Goal: Complete application form: Complete application form

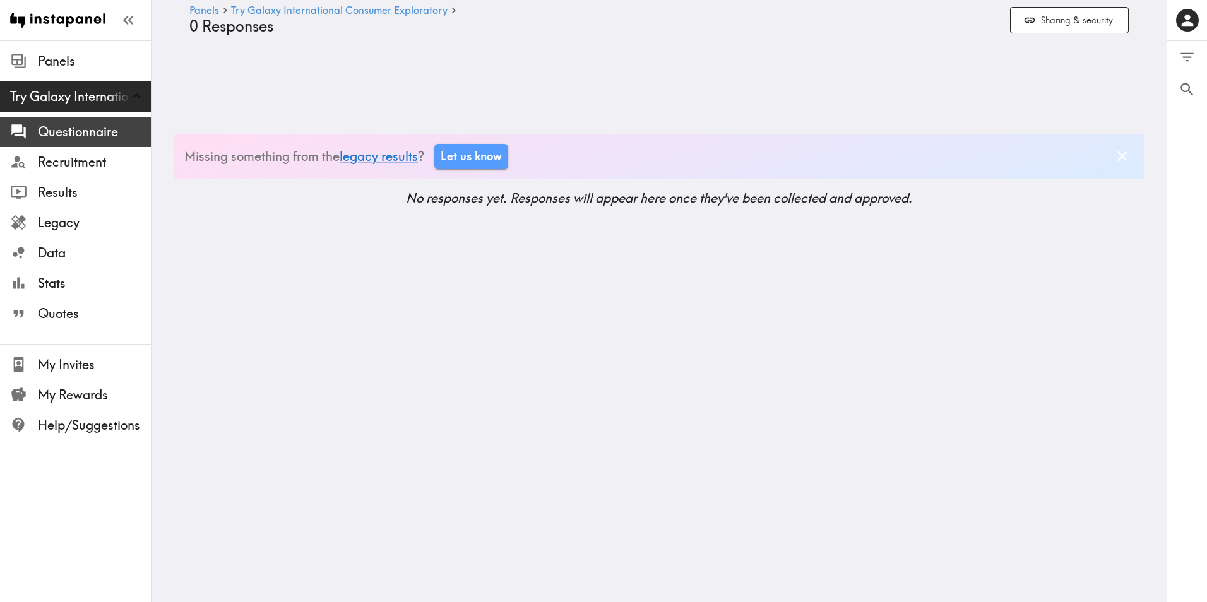
click at [93, 128] on span "Questionnaire" at bounding box center [94, 132] width 113 height 18
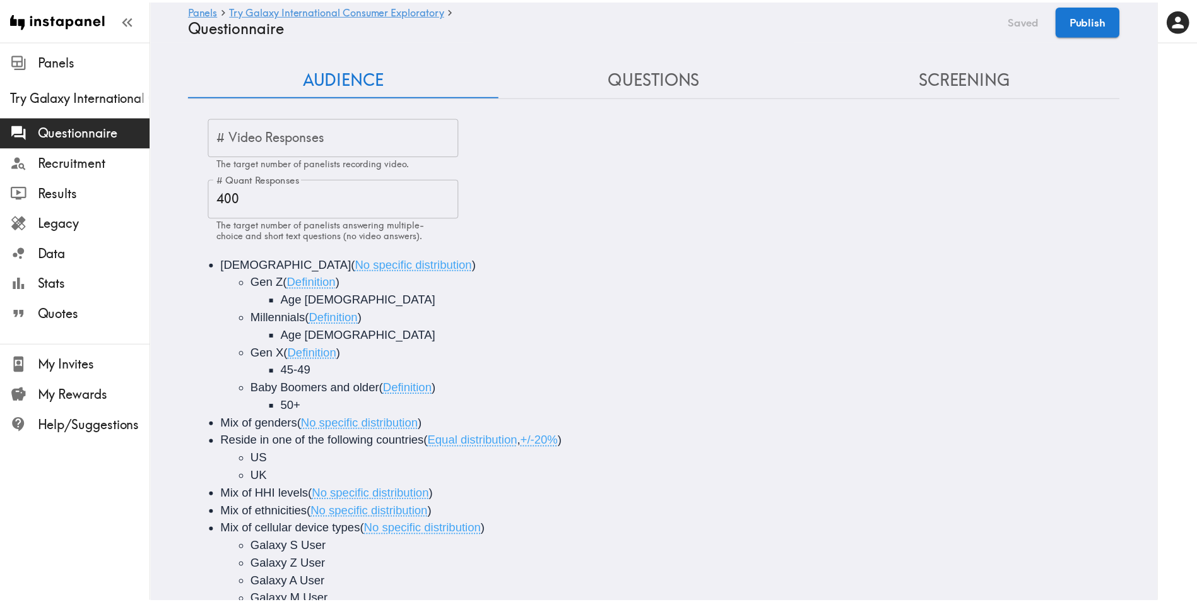
scroll to position [77, 0]
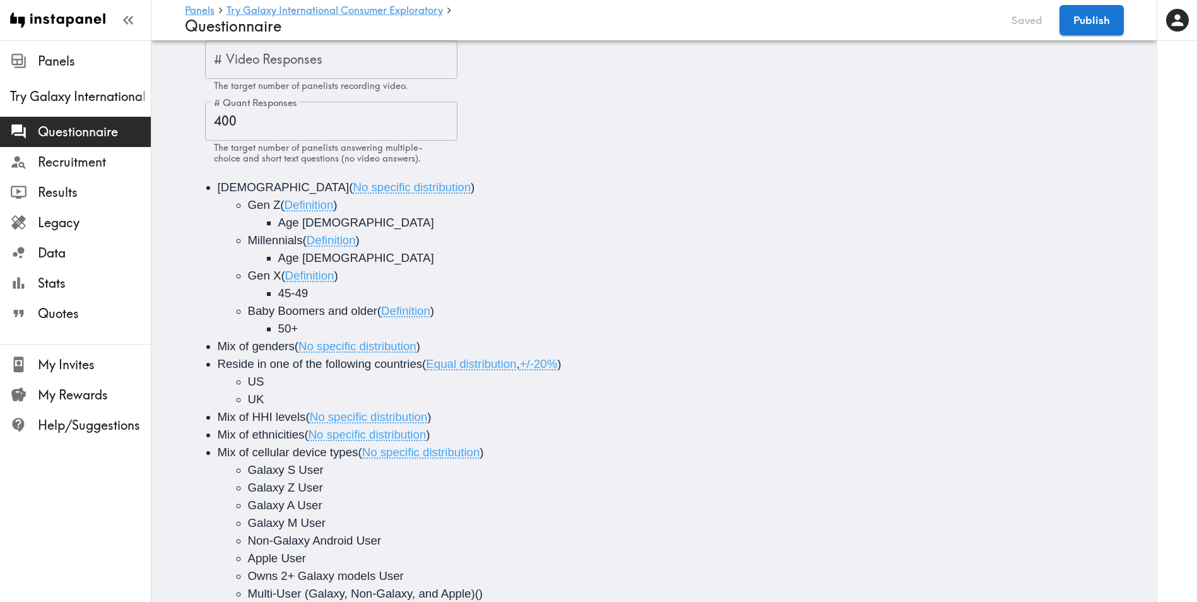
click at [352, 60] on input "# Video Responses" at bounding box center [331, 59] width 252 height 39
click at [559, 132] on div "# Video Responses # Video Responses The target number of panelists recording vi…" at bounding box center [664, 102] width 919 height 124
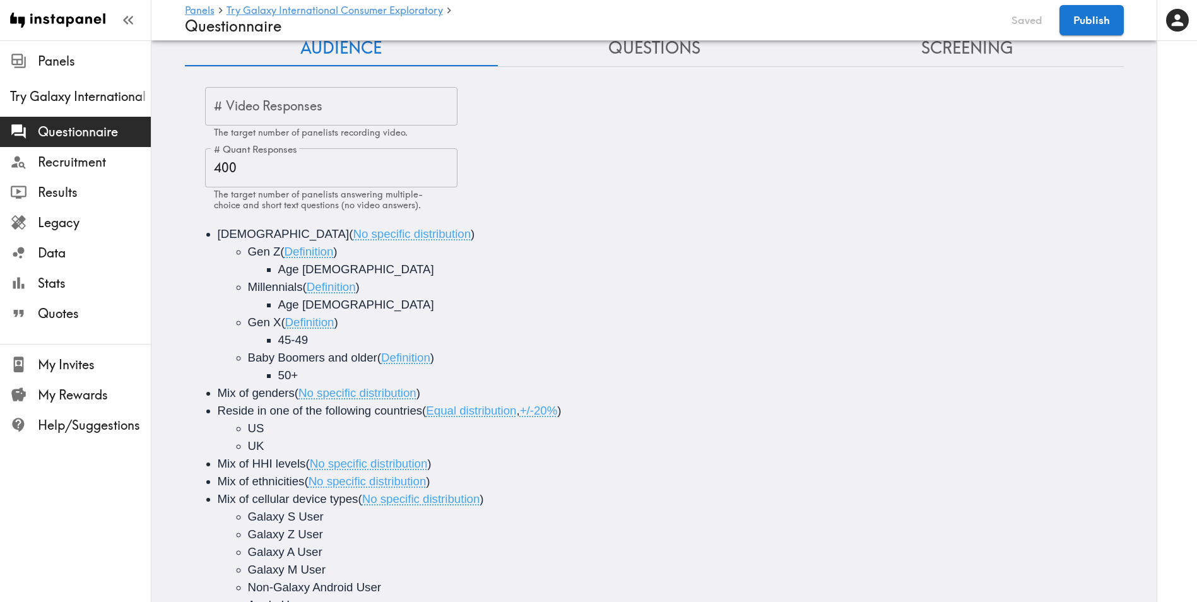
scroll to position [0, 0]
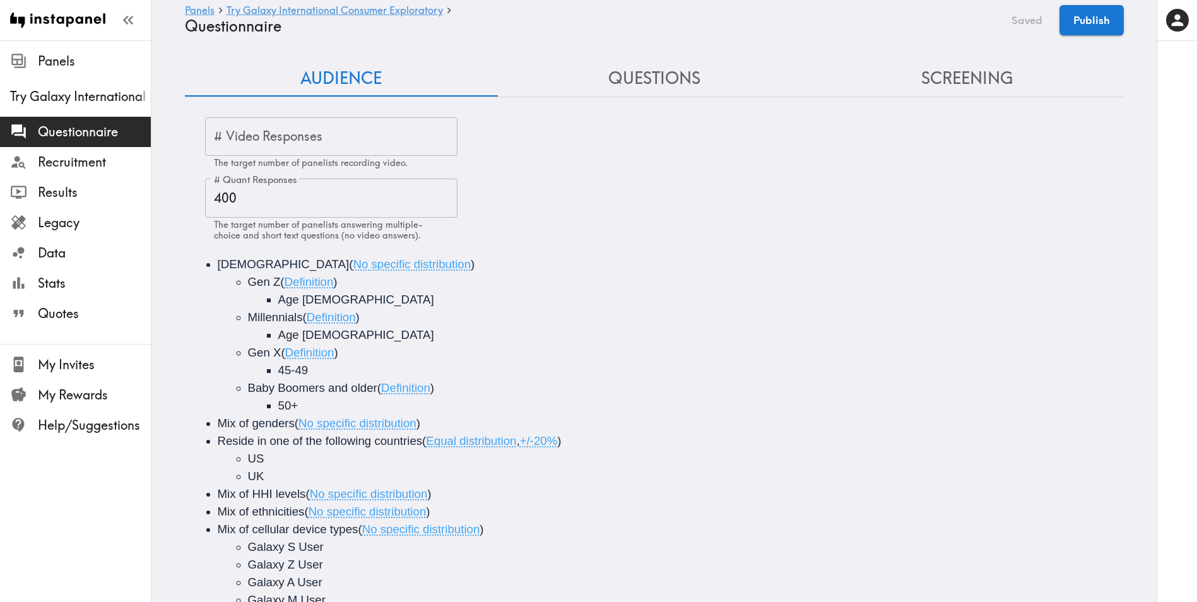
click at [673, 79] on button "Questions" at bounding box center [654, 79] width 313 height 36
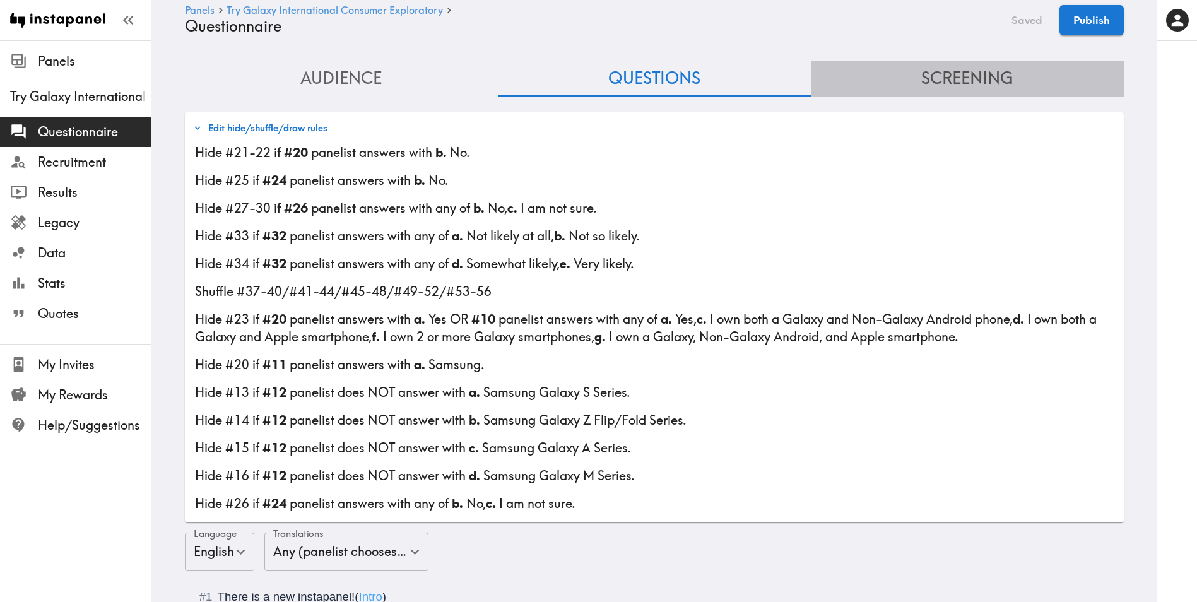
click at [963, 83] on button "Screening" at bounding box center [967, 79] width 313 height 36
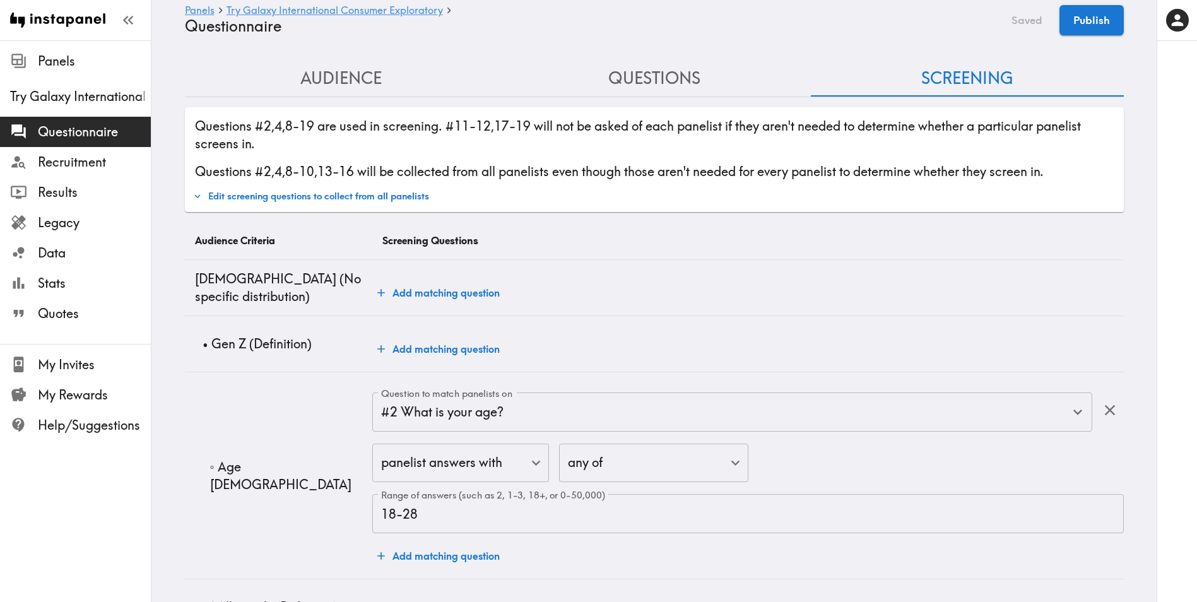
click at [726, 80] on button "Questions" at bounding box center [654, 79] width 313 height 36
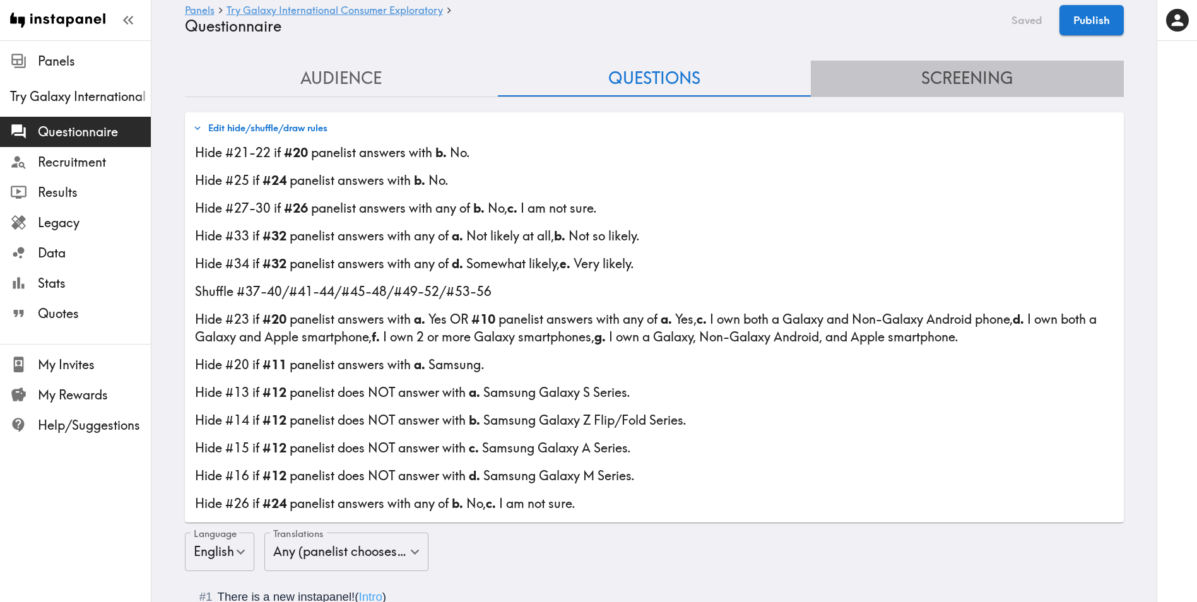
click at [939, 95] on button "Screening" at bounding box center [967, 79] width 313 height 36
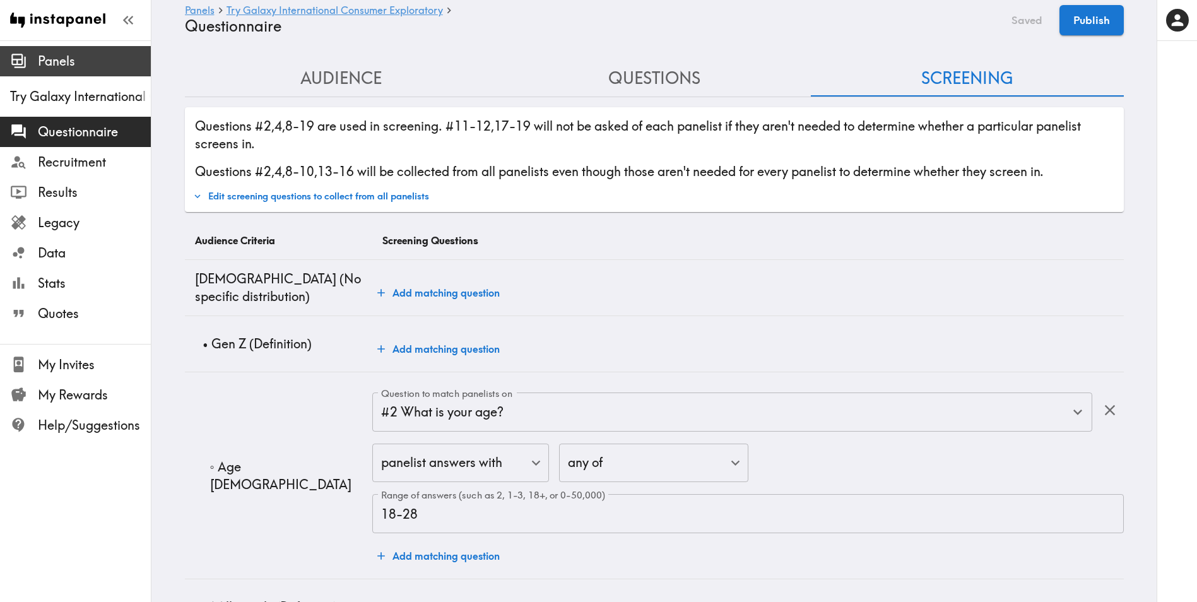
click at [28, 54] on div at bounding box center [24, 60] width 28 height 17
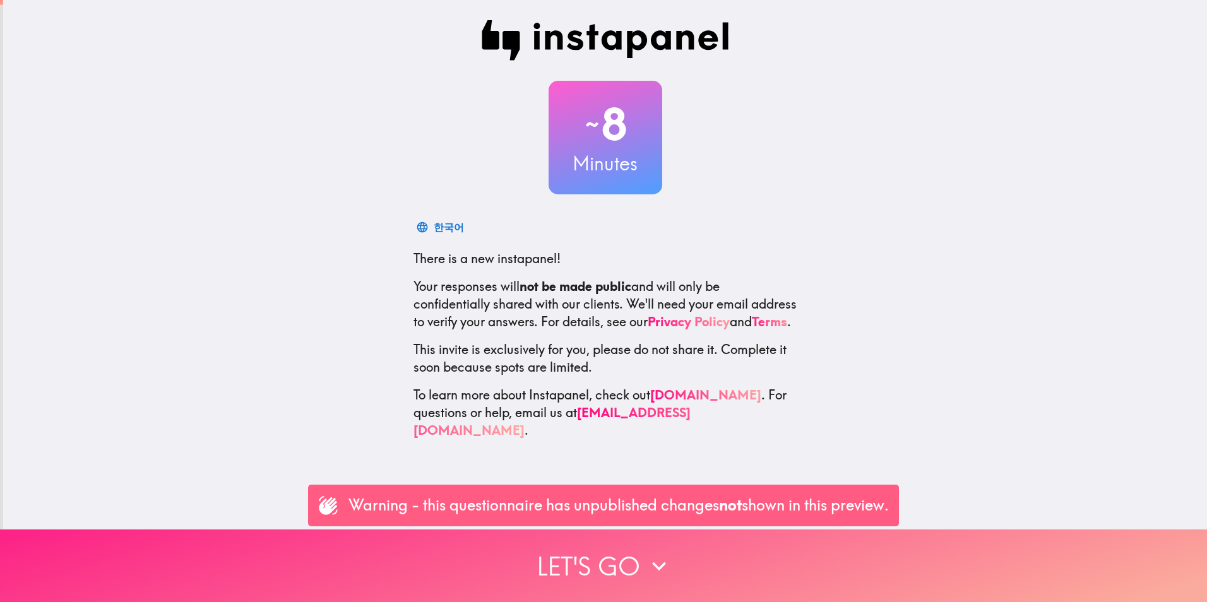
click at [554, 555] on button "Let's go" at bounding box center [603, 566] width 1207 height 73
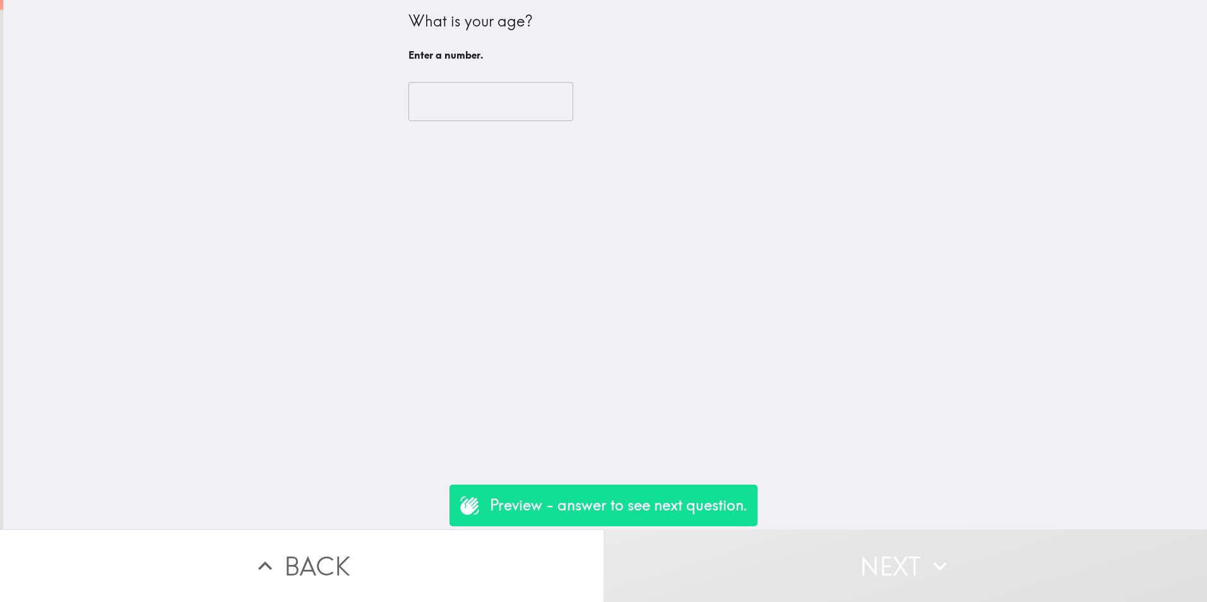
click at [473, 106] on input "number" at bounding box center [490, 101] width 165 height 39
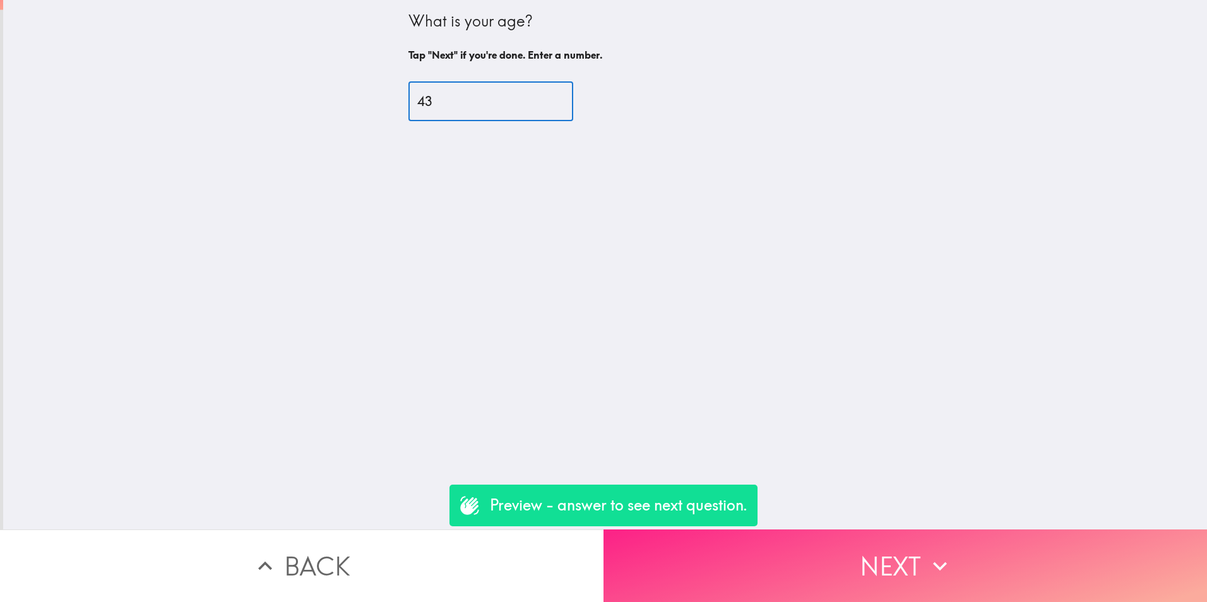
type input "43"
click at [837, 584] on button "Next" at bounding box center [904, 566] width 603 height 73
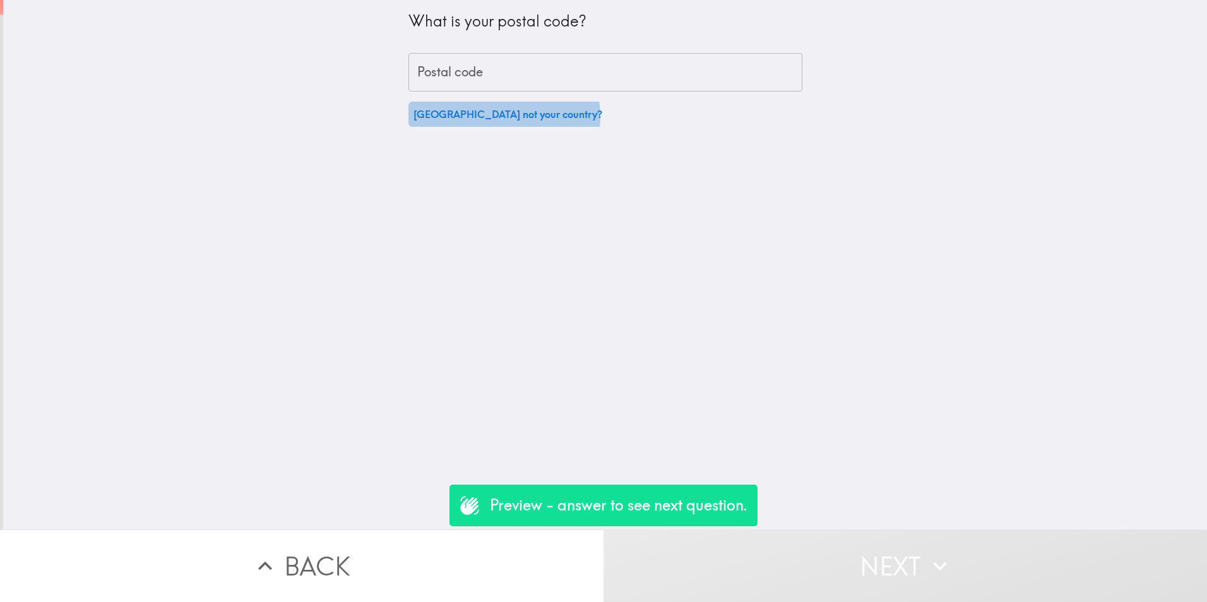
click at [494, 116] on button "South Korea not your country?" at bounding box center [507, 114] width 199 height 25
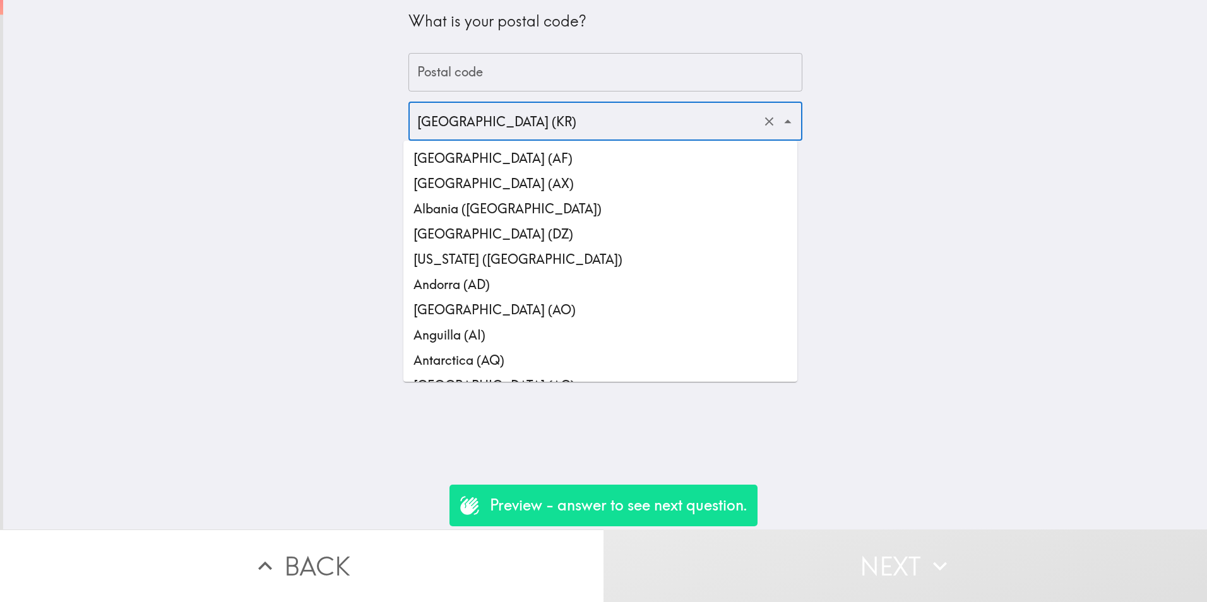
click at [489, 122] on input "South Korea (KR)" at bounding box center [587, 121] width 347 height 28
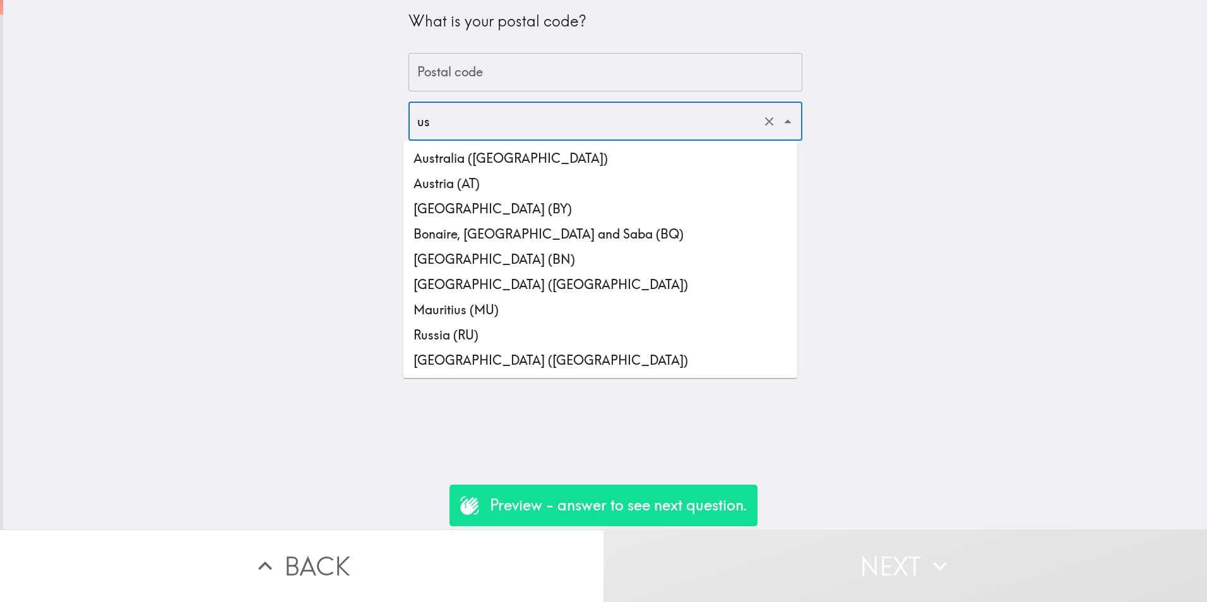
click at [574, 360] on li "United States of America (US)" at bounding box center [600, 360] width 394 height 25
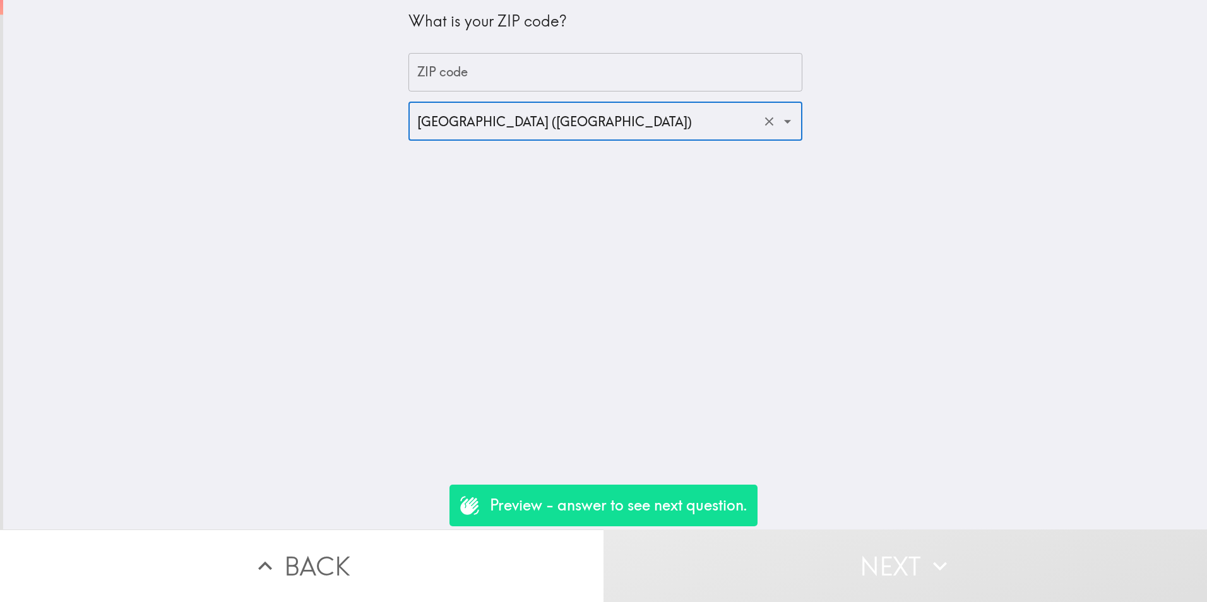
type input "United States of America (US)"
click at [588, 71] on input "ZIP code" at bounding box center [605, 72] width 394 height 39
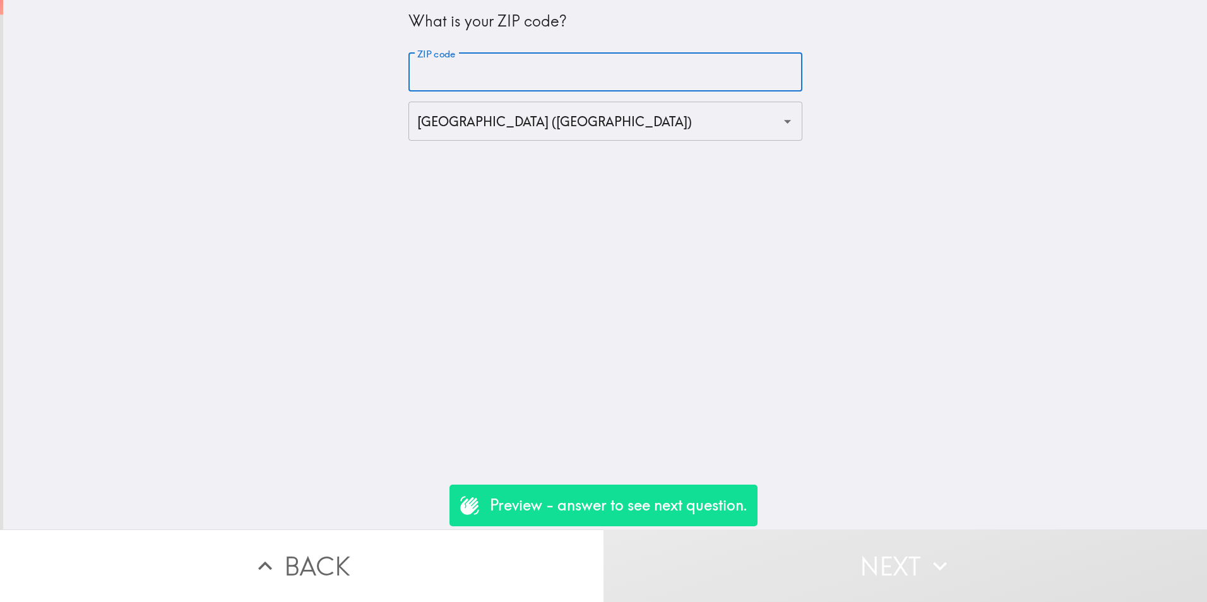
type input "31905"
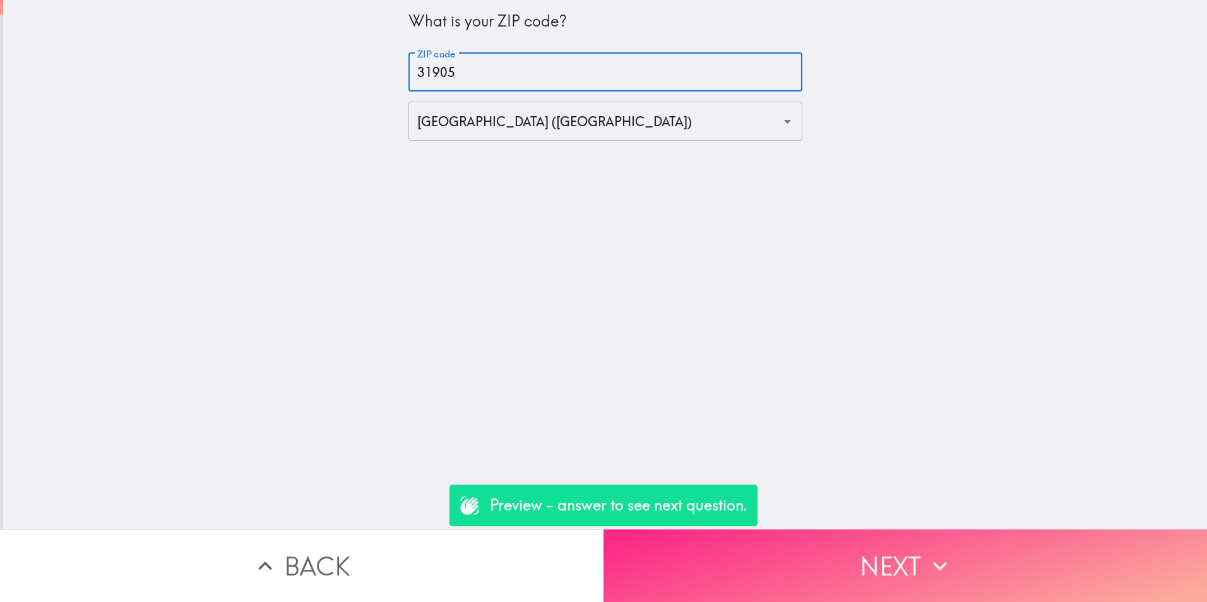
click at [920, 548] on button "Next" at bounding box center [904, 566] width 603 height 73
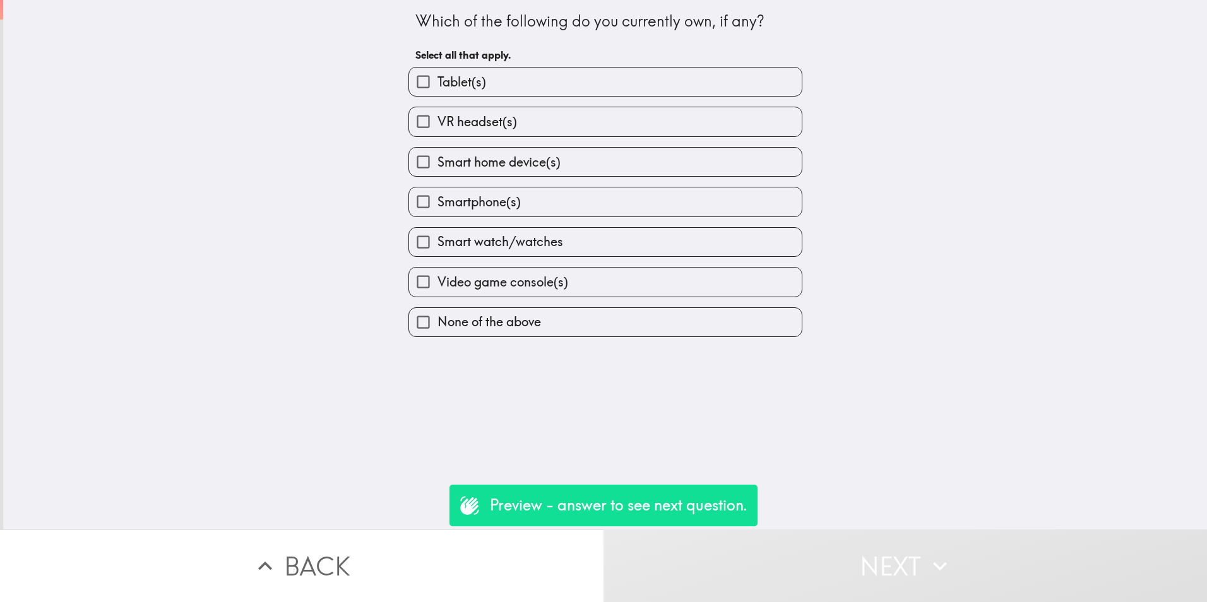
click at [596, 219] on div "Smart watch/watches" at bounding box center [600, 237] width 404 height 40
click at [602, 205] on label "Smartphone(s)" at bounding box center [605, 201] width 393 height 28
click at [437, 205] on input "Smartphone(s)" at bounding box center [423, 201] width 28 height 28
checkbox input "true"
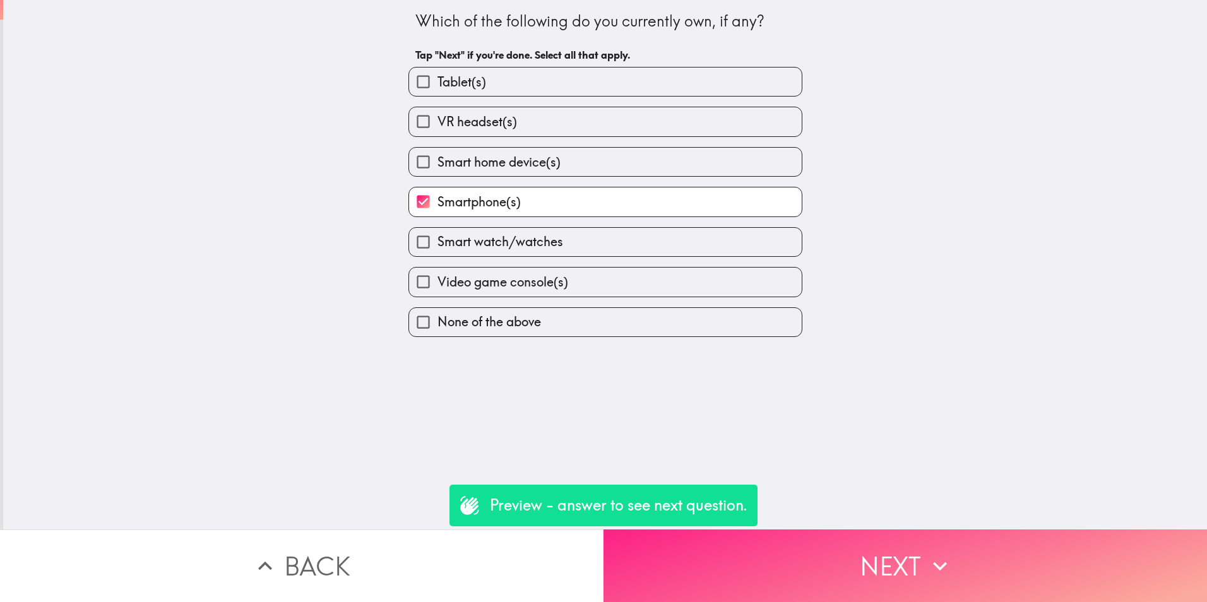
click at [986, 575] on button "Next" at bounding box center [904, 566] width 603 height 73
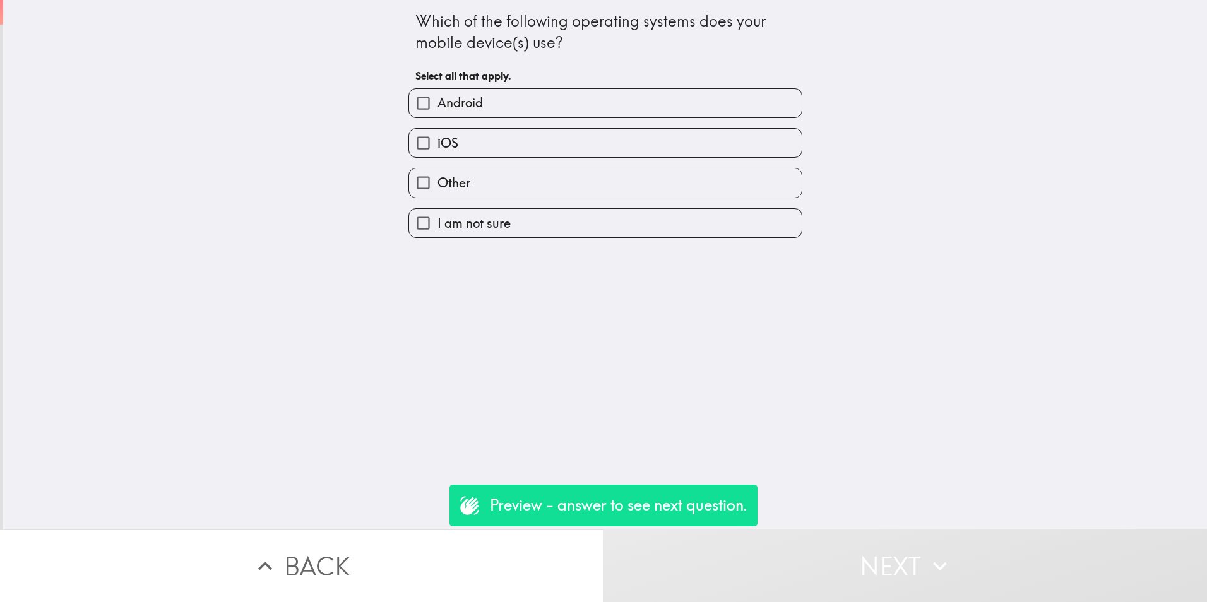
click at [583, 110] on label "Android" at bounding box center [605, 103] width 393 height 28
click at [437, 110] on input "Android" at bounding box center [423, 103] width 28 height 28
checkbox input "true"
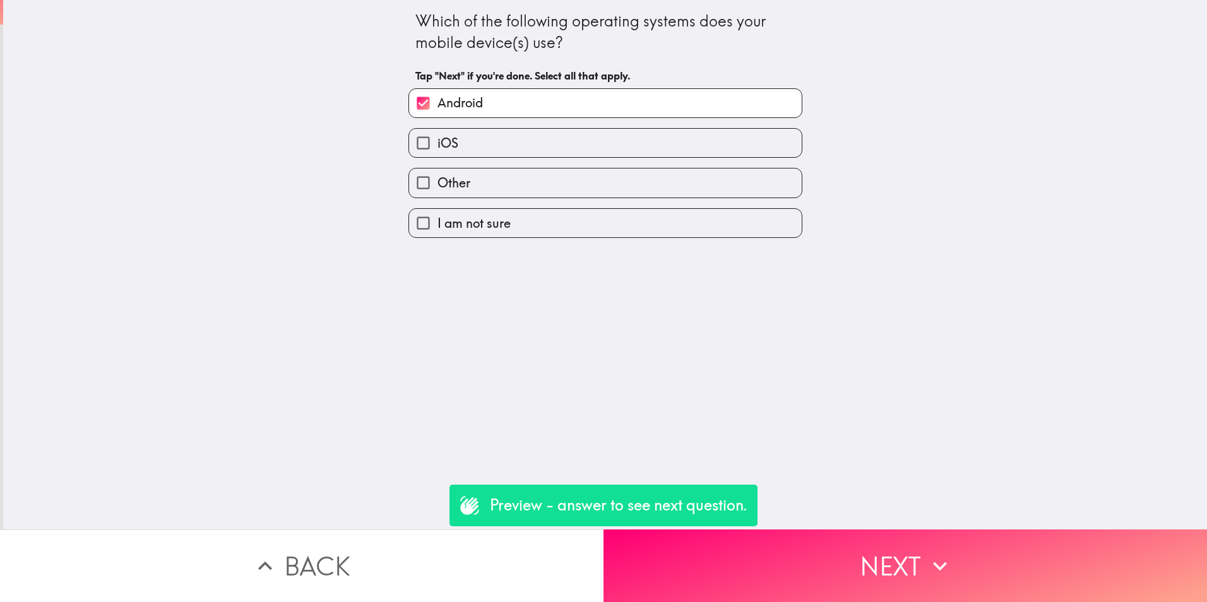
click at [779, 510] on div "Which of the following operating systems does your mobile device(s) use? Tap "N…" at bounding box center [605, 265] width 1204 height 530
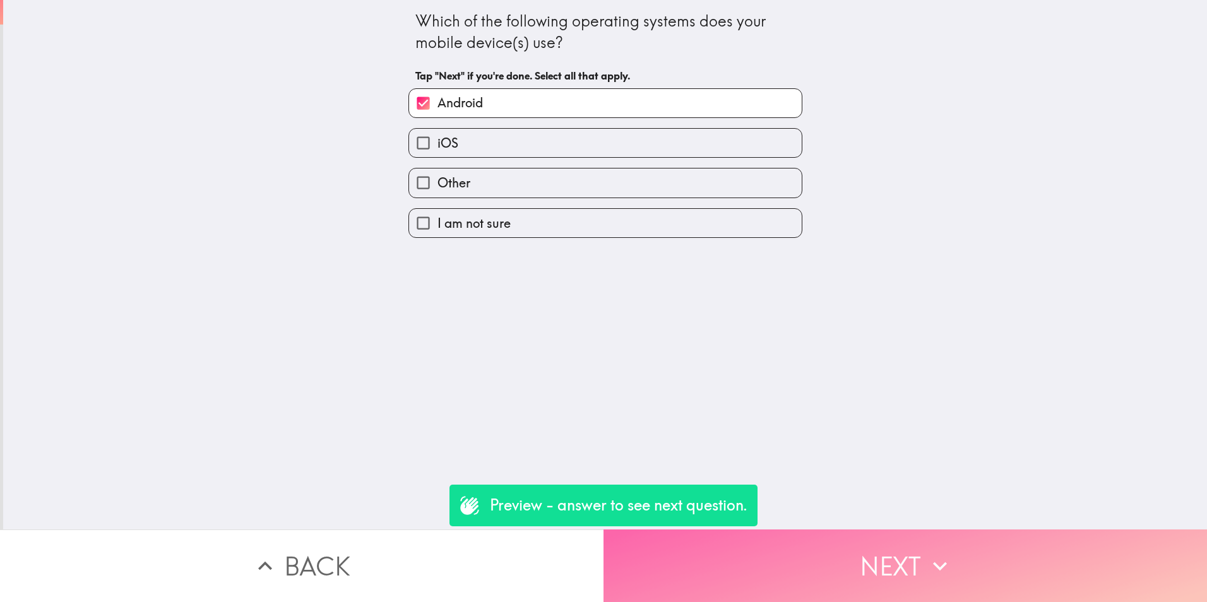
click at [787, 536] on button "Next" at bounding box center [904, 566] width 603 height 73
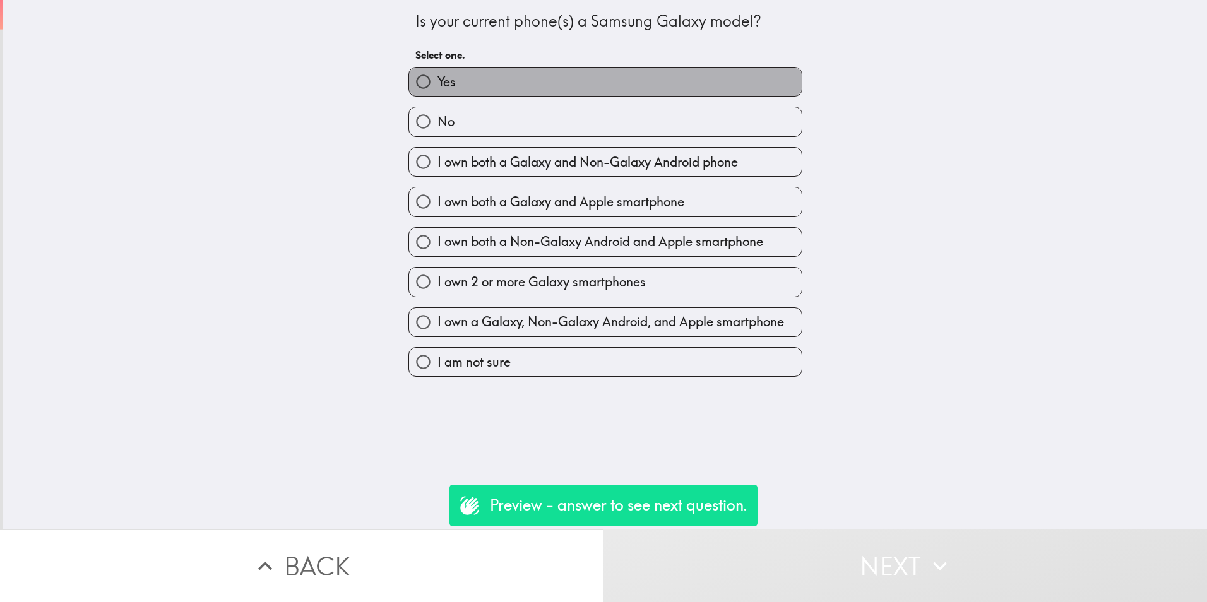
click at [494, 74] on label "Yes" at bounding box center [605, 82] width 393 height 28
click at [437, 74] on input "Yes" at bounding box center [423, 82] width 28 height 28
radio input "true"
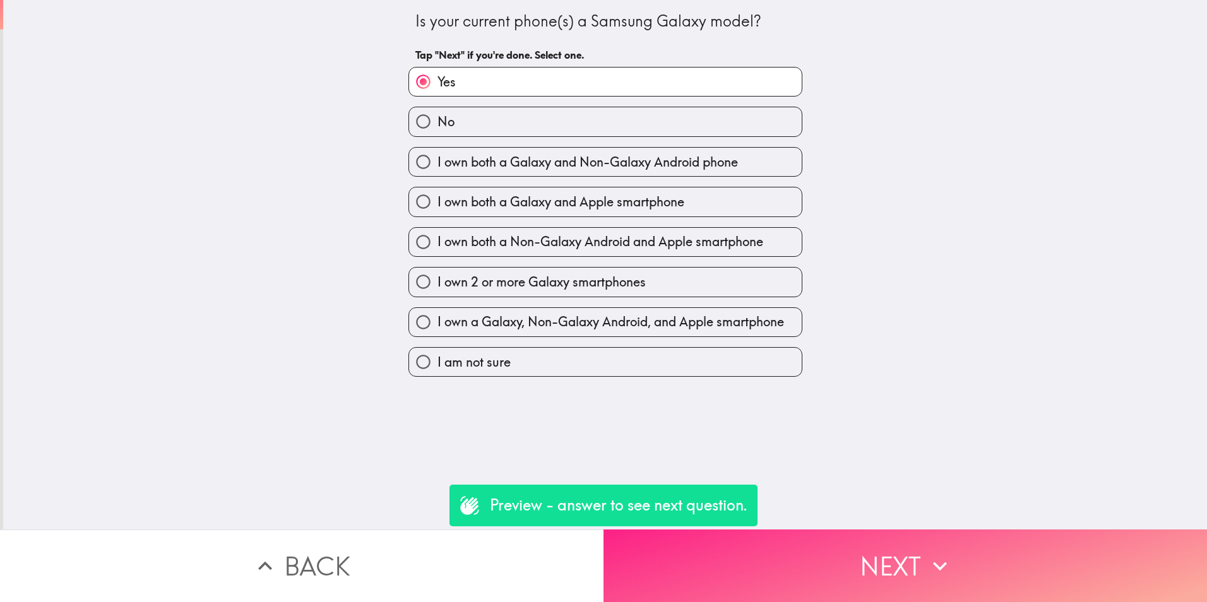
click at [892, 553] on button "Next" at bounding box center [904, 566] width 603 height 73
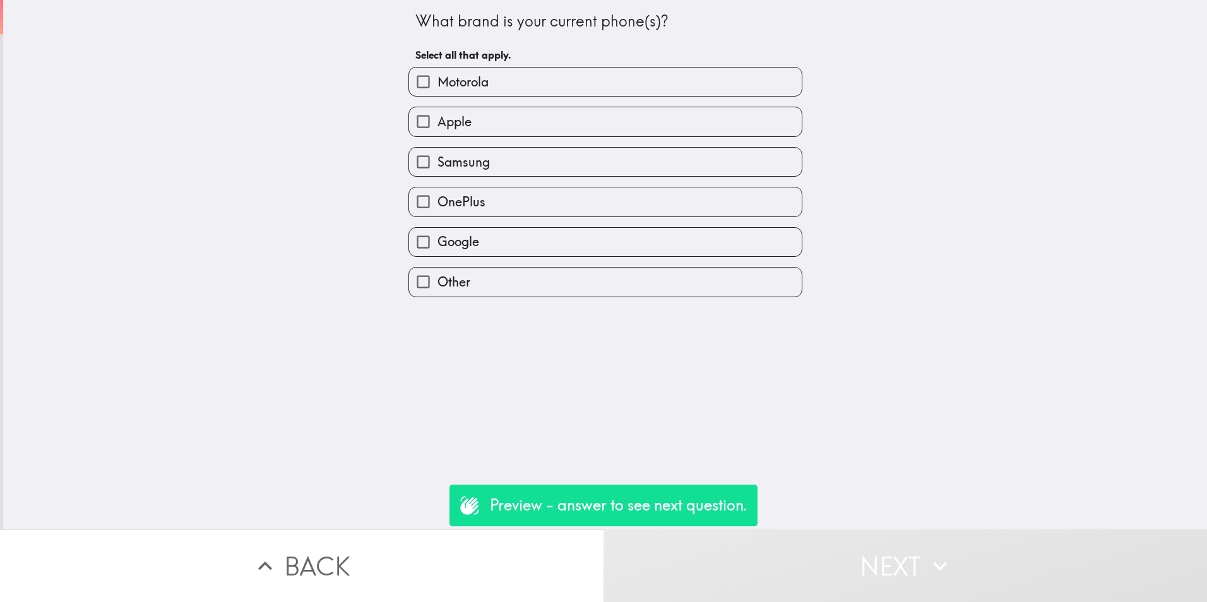
click at [345, 551] on button "Back" at bounding box center [301, 566] width 603 height 73
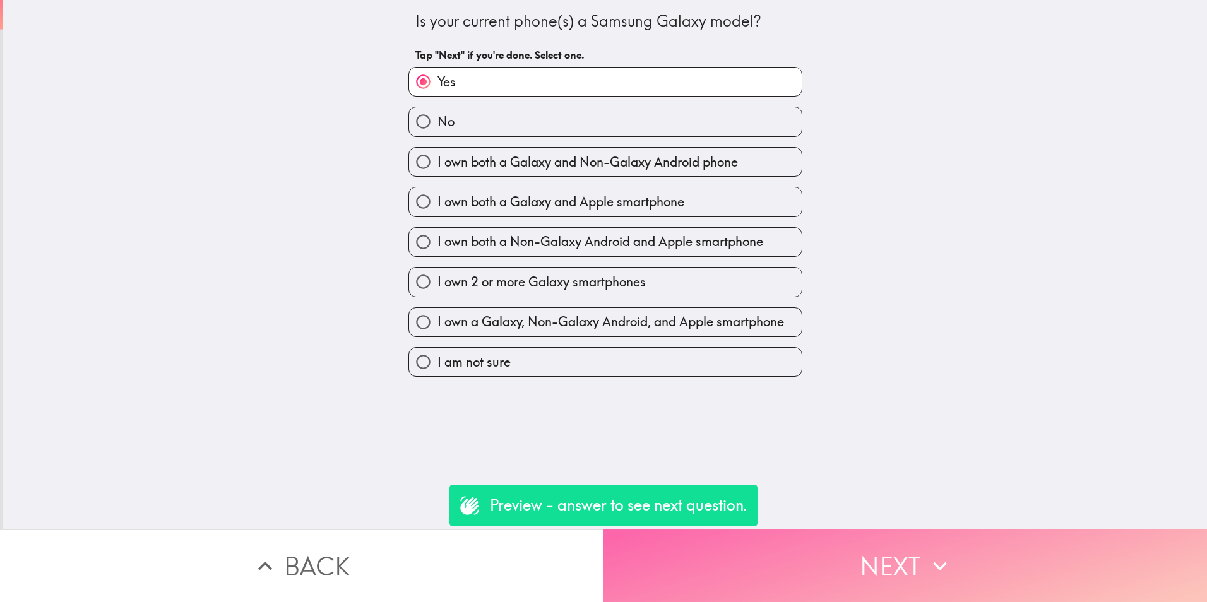
click at [851, 567] on button "Next" at bounding box center [904, 566] width 603 height 73
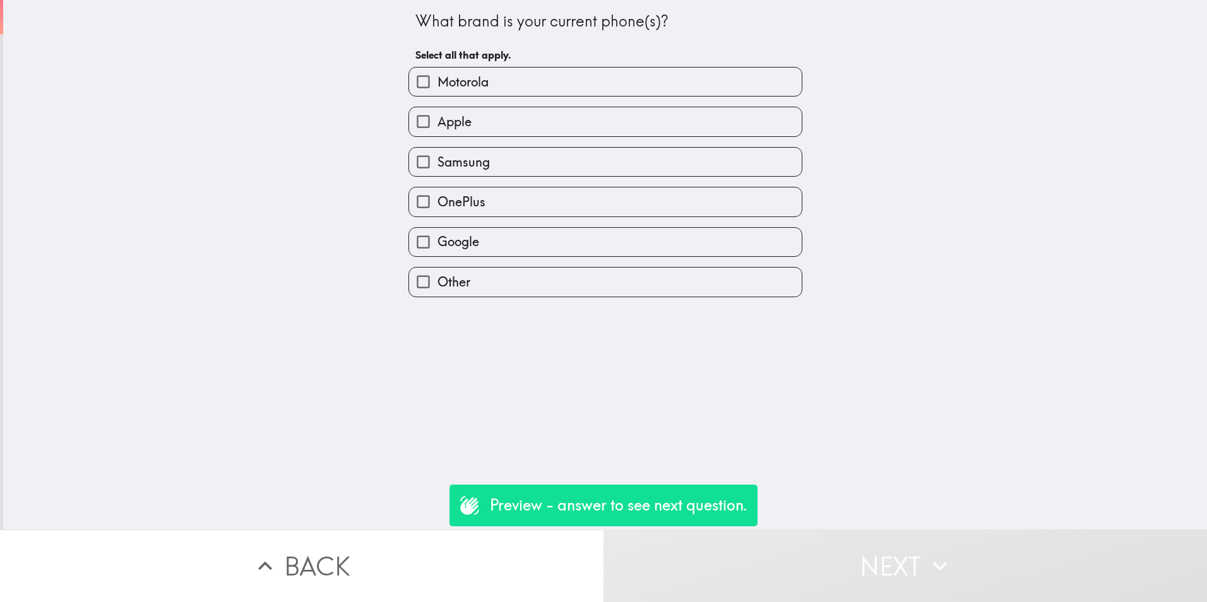
click at [769, 168] on label "Samsung" at bounding box center [605, 162] width 393 height 28
click at [437, 168] on input "Samsung" at bounding box center [423, 162] width 28 height 28
checkbox input "true"
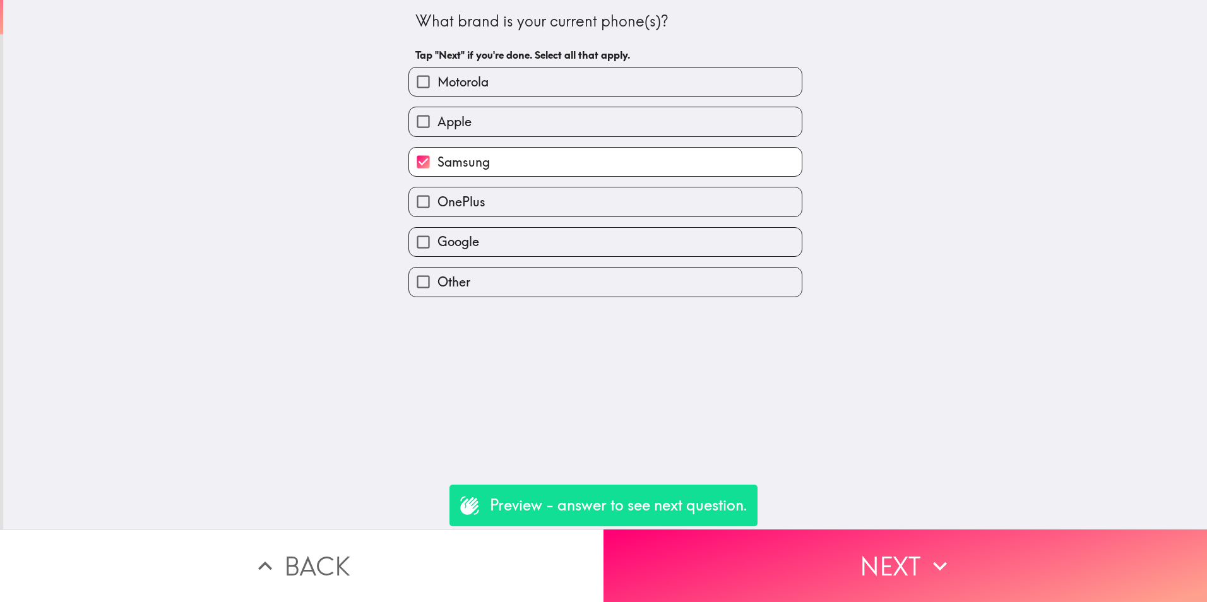
click at [815, 573] on button "Next" at bounding box center [904, 566] width 603 height 73
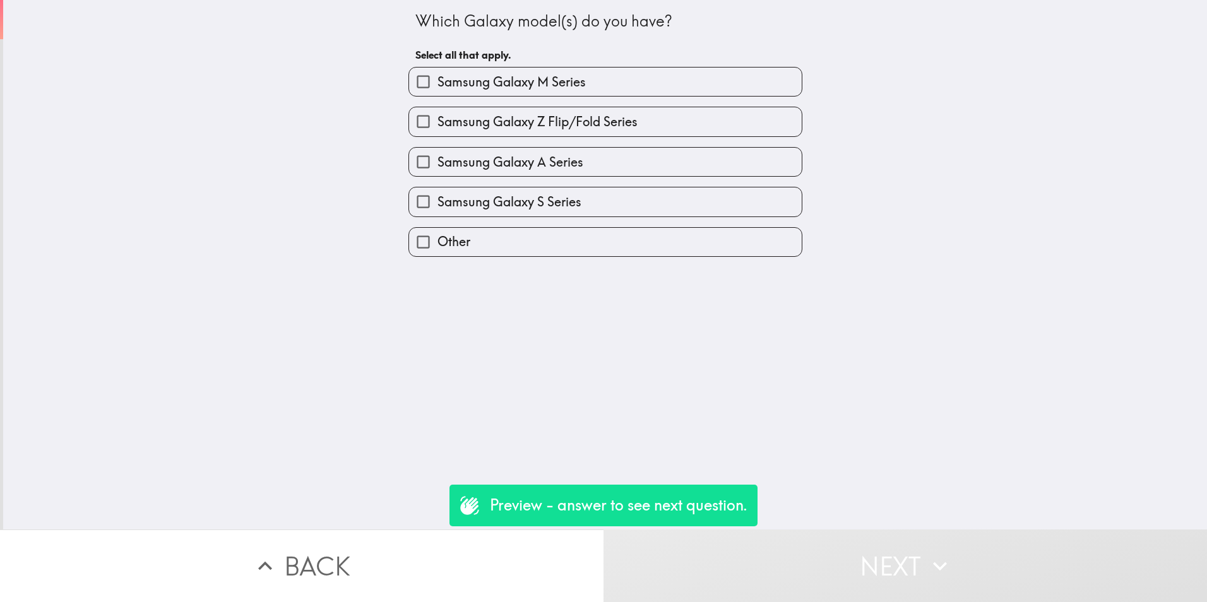
click at [389, 563] on button "Back" at bounding box center [301, 566] width 603 height 73
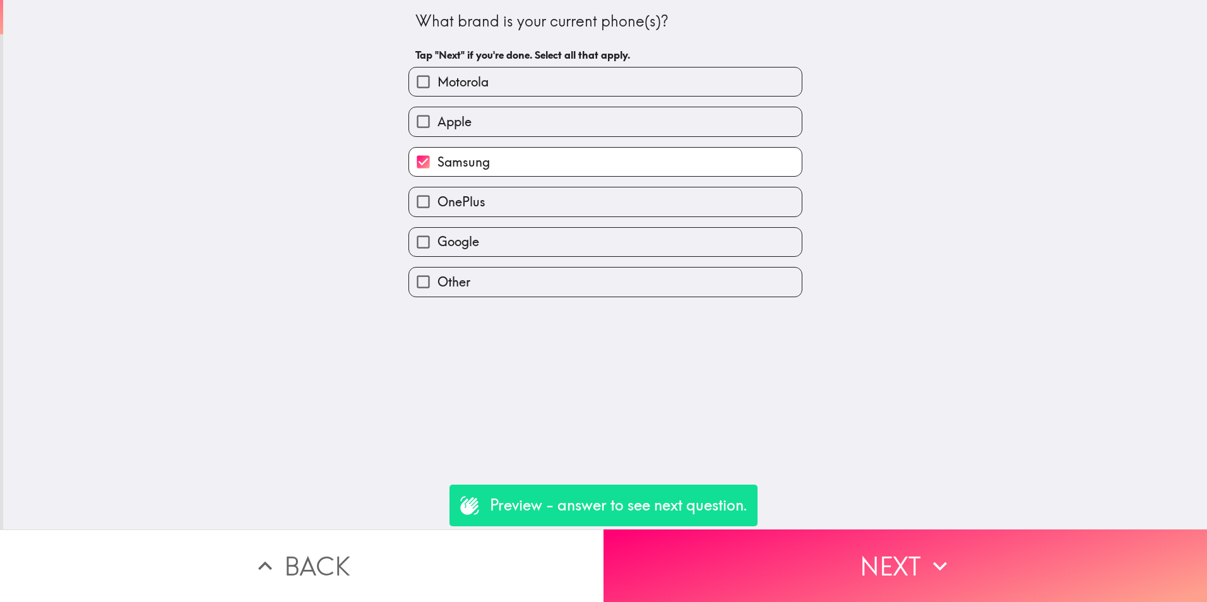
click at [304, 545] on button "Back" at bounding box center [301, 566] width 603 height 73
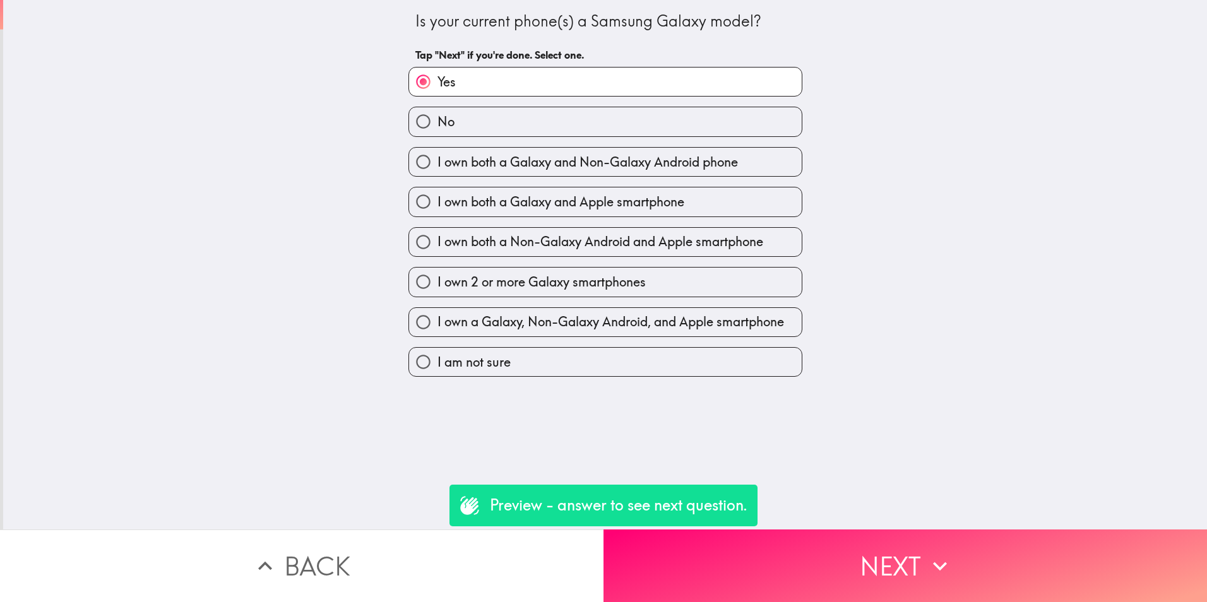
click at [517, 321] on span "I own a Galaxy, Non-Galaxy Android, and Apple smartphone" at bounding box center [610, 322] width 346 height 18
click at [437, 321] on input "I own a Galaxy, Non-Galaxy Android, and Apple smartphone" at bounding box center [423, 322] width 28 height 28
radio input "true"
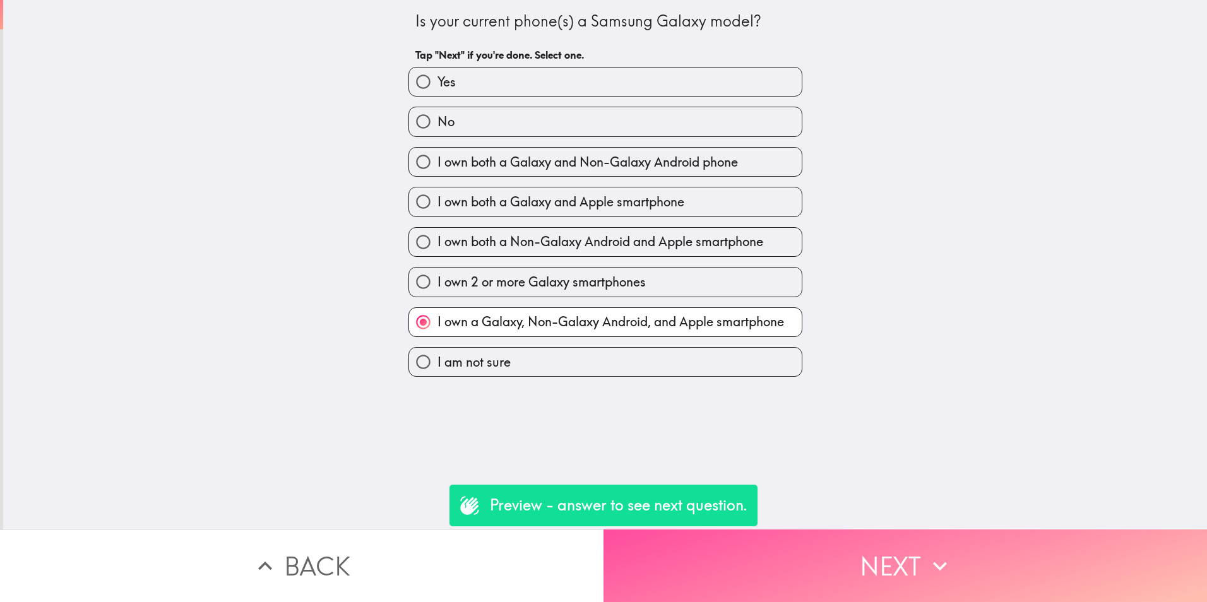
click at [835, 547] on button "Next" at bounding box center [904, 566] width 603 height 73
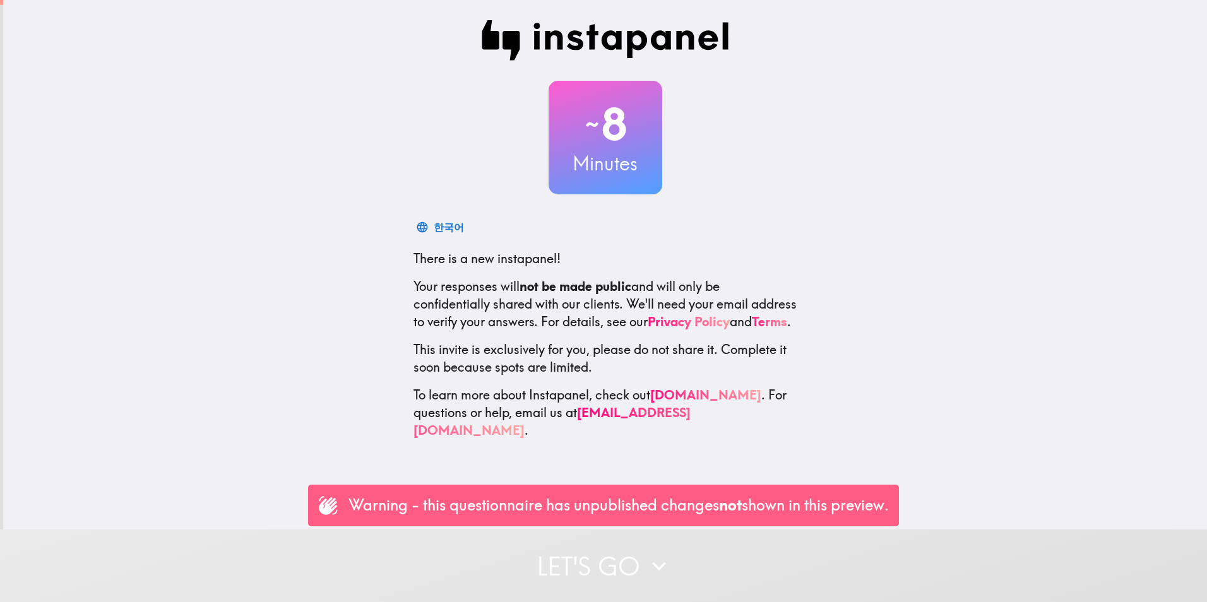
click at [654, 516] on div "Warning - this questionnaire has unpublished changes not shown in this preview." at bounding box center [603, 506] width 591 height 42
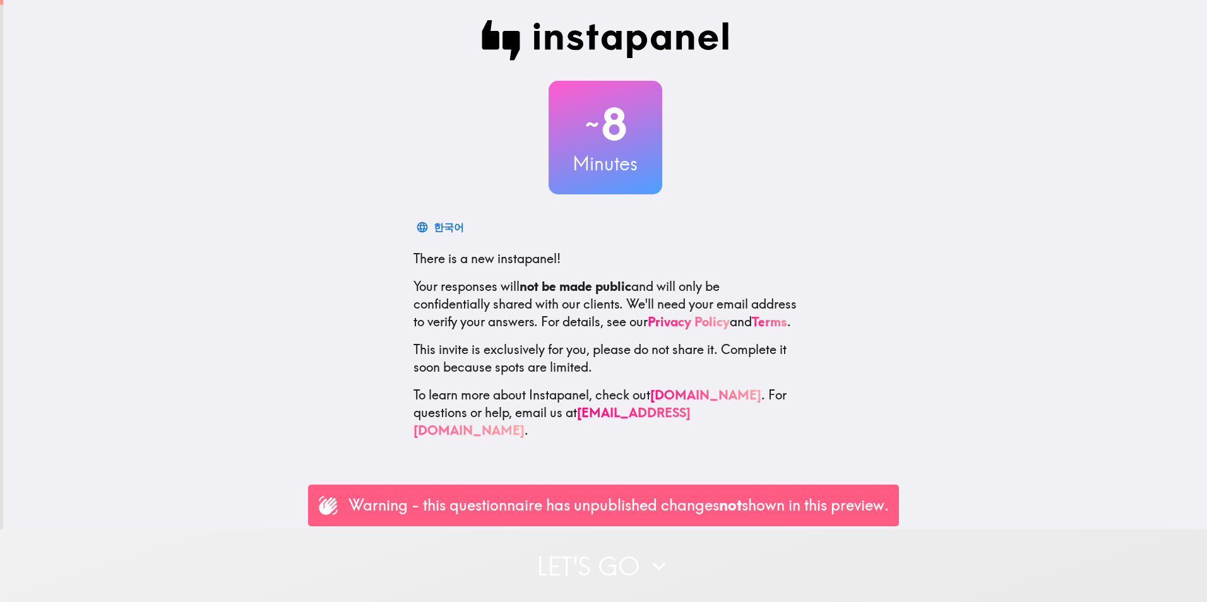
click at [634, 546] on button "Let's go" at bounding box center [603, 566] width 1207 height 73
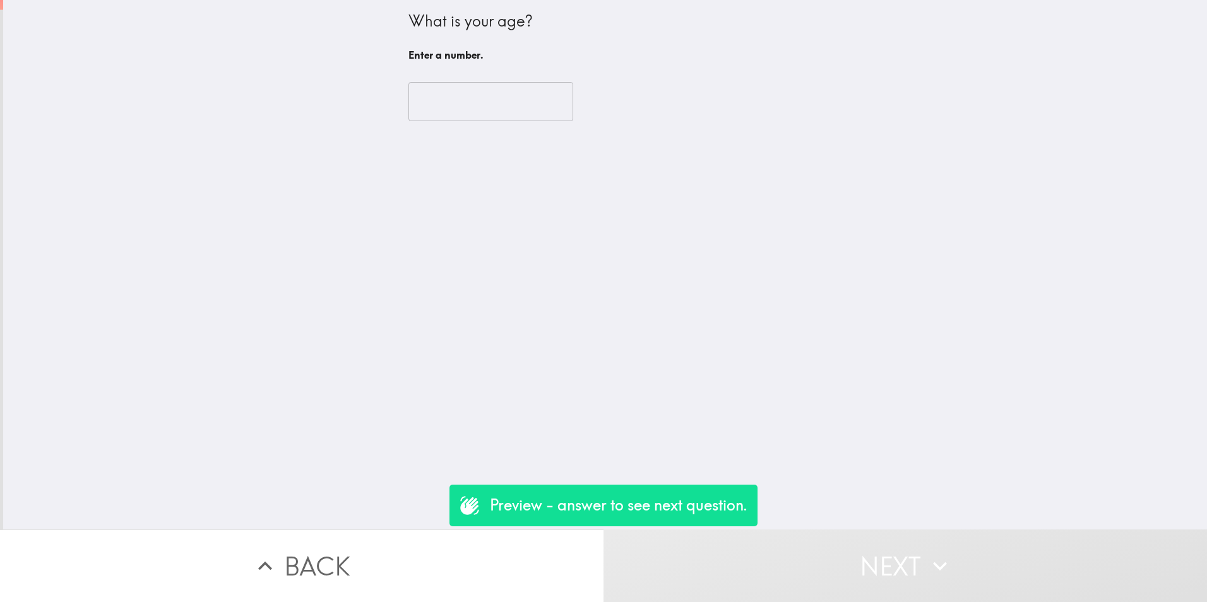
click at [502, 109] on input "number" at bounding box center [490, 101] width 165 height 39
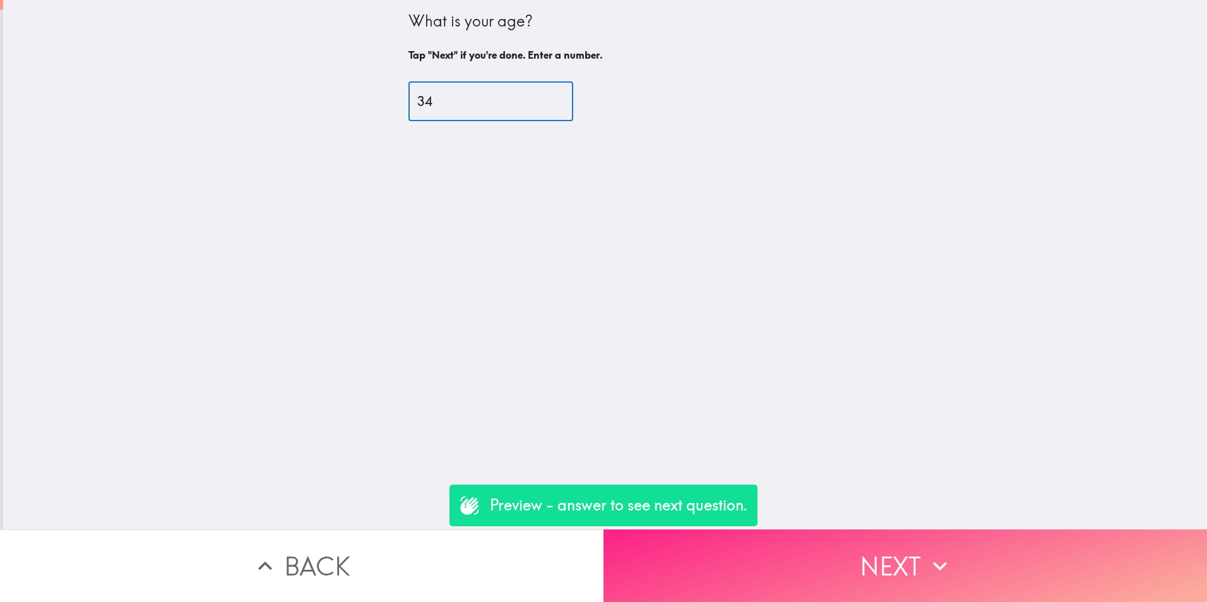
type input "34"
click at [764, 557] on button "Next" at bounding box center [904, 566] width 603 height 73
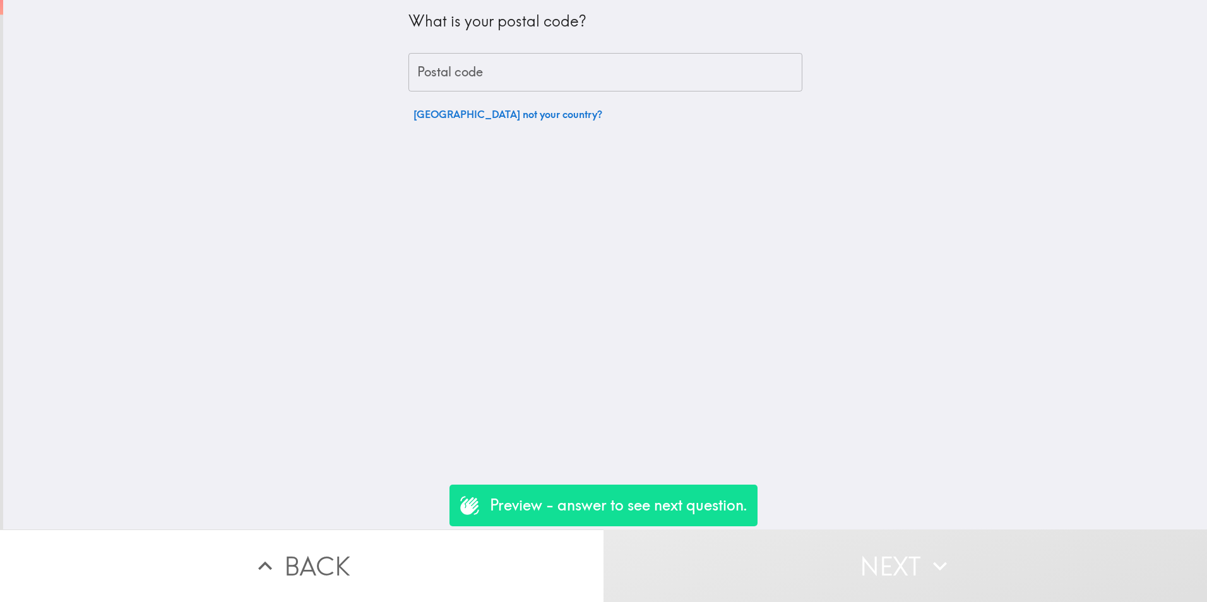
click at [476, 80] on input "Postal code" at bounding box center [605, 72] width 394 height 39
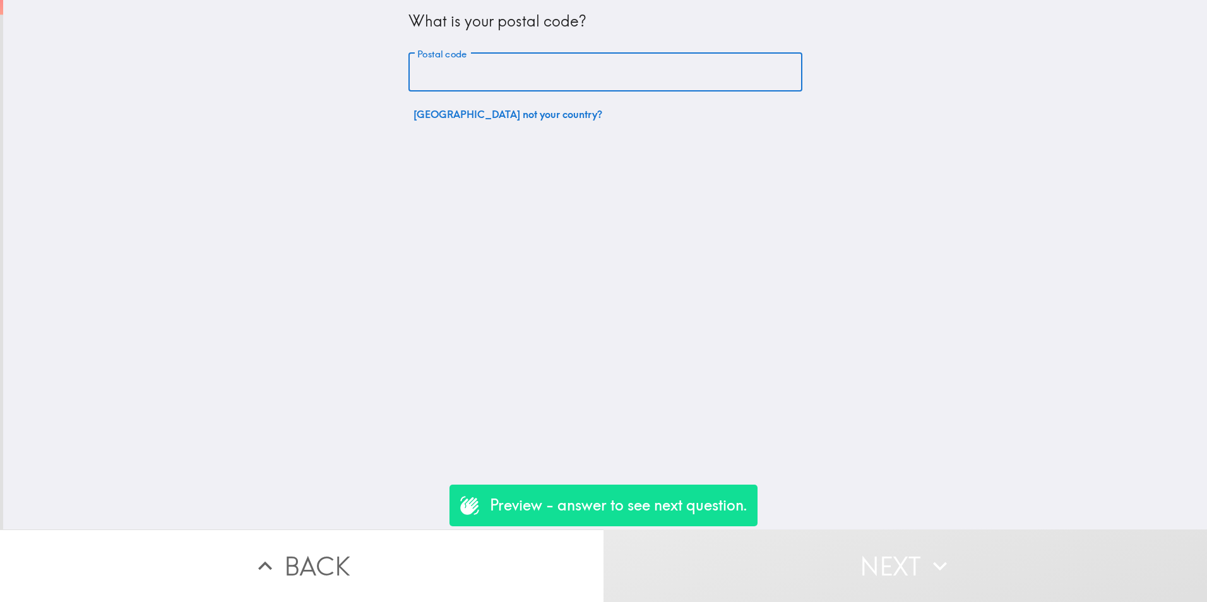
type input "04404"
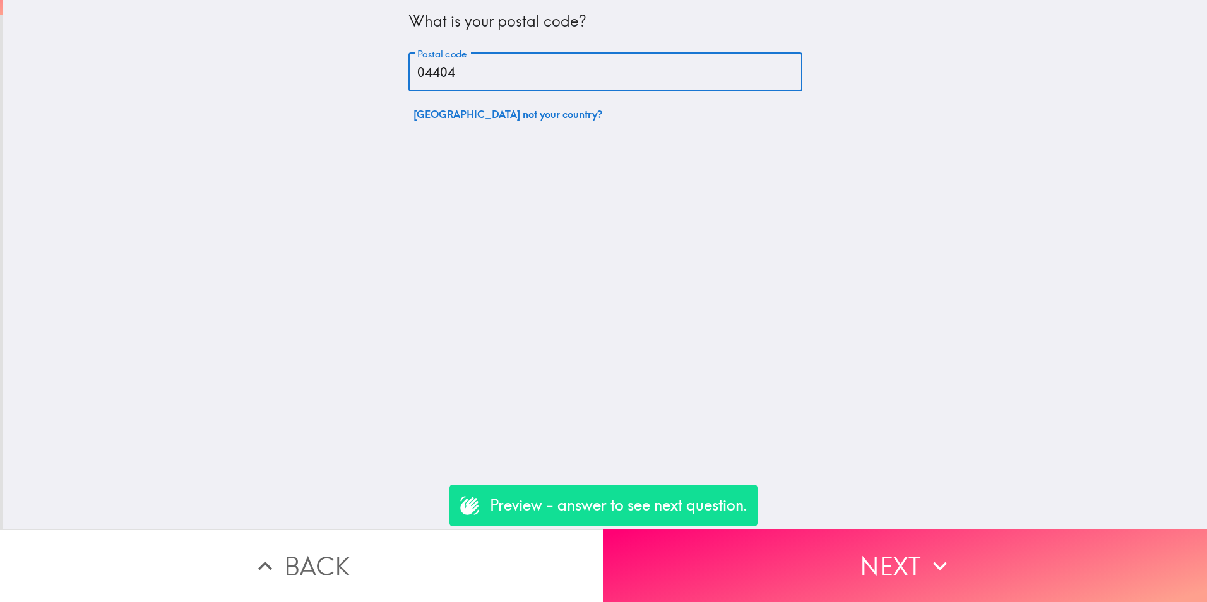
click at [485, 80] on input "04404" at bounding box center [605, 72] width 394 height 39
click at [453, 119] on button "South Korea not your country?" at bounding box center [507, 114] width 199 height 25
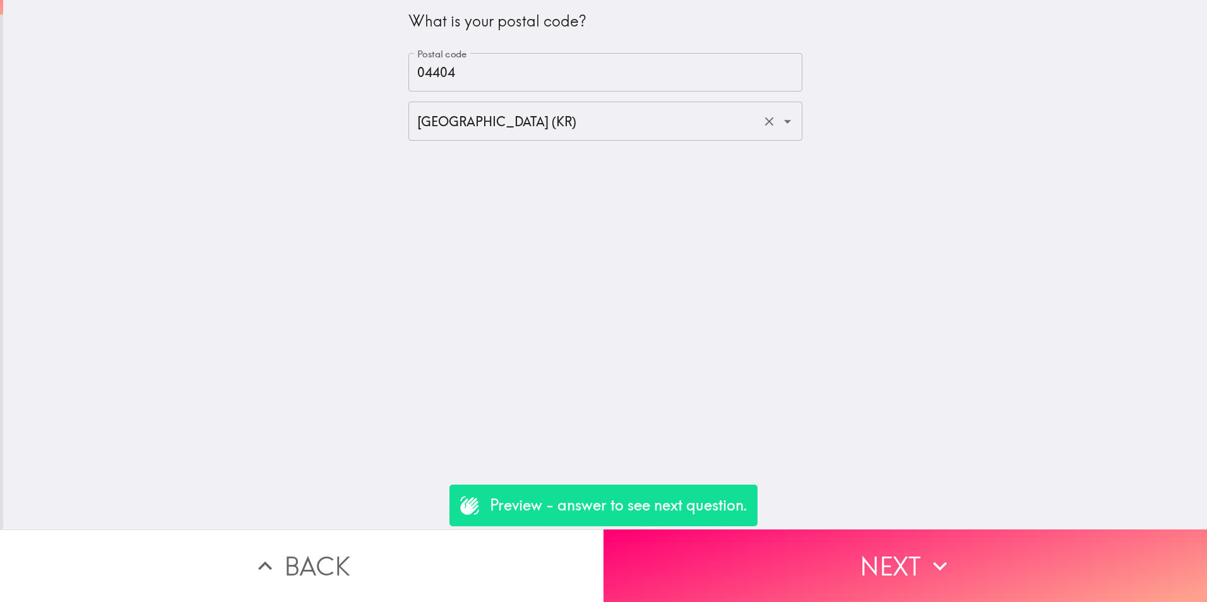
click at [634, 122] on input "South Korea (KR)" at bounding box center [587, 121] width 347 height 28
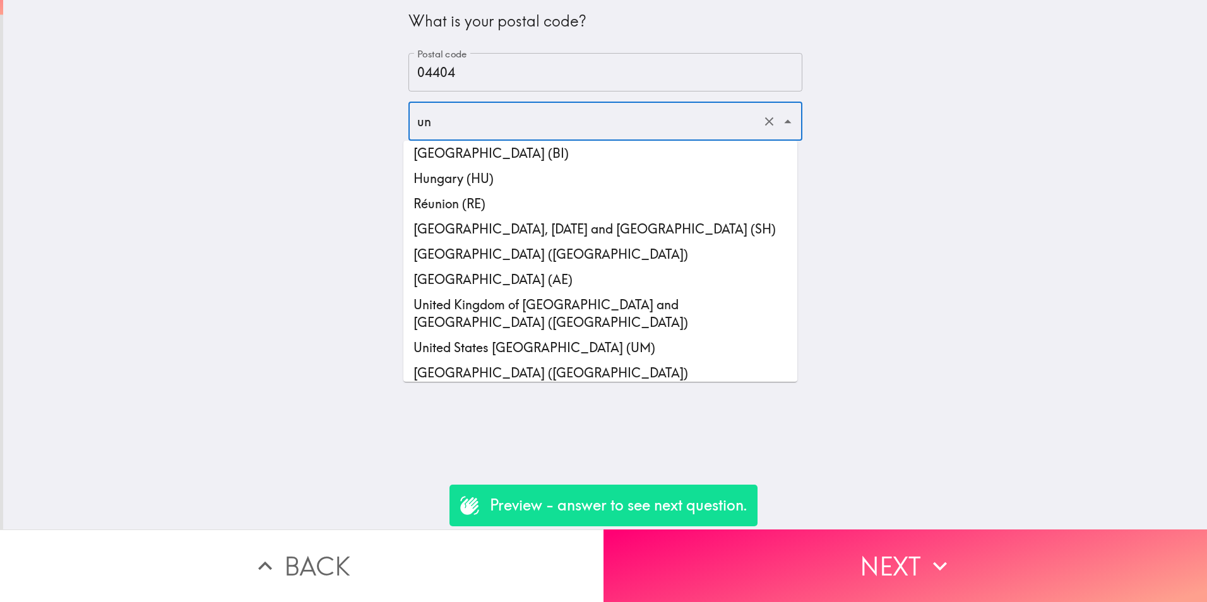
scroll to position [47, 0]
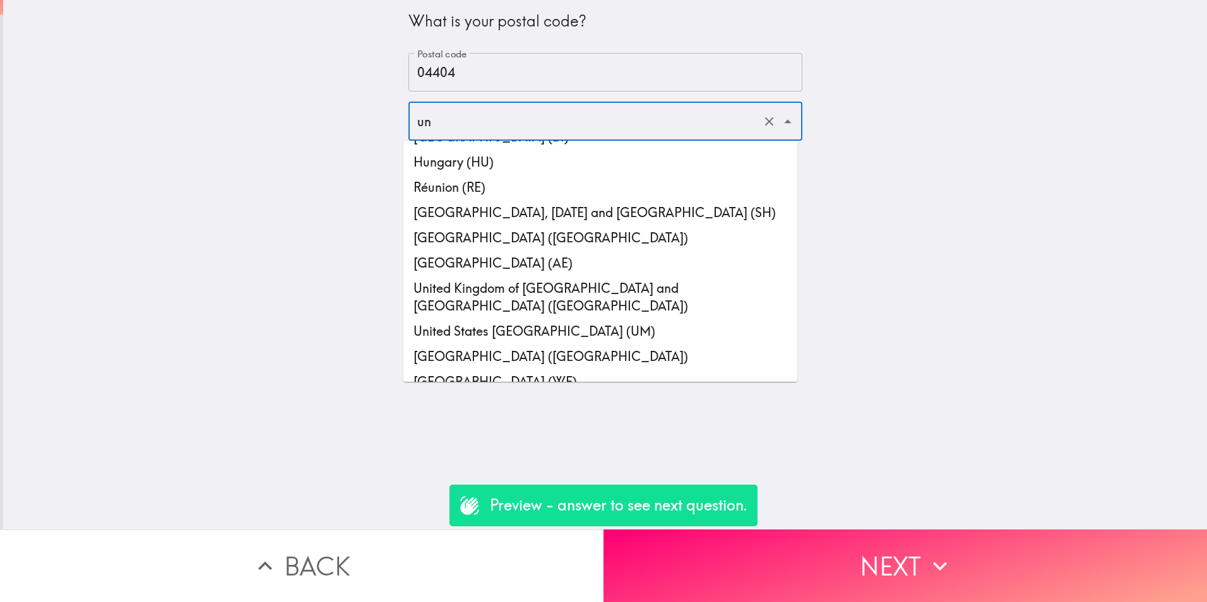
click at [603, 344] on li "United States of America (US)" at bounding box center [600, 356] width 394 height 25
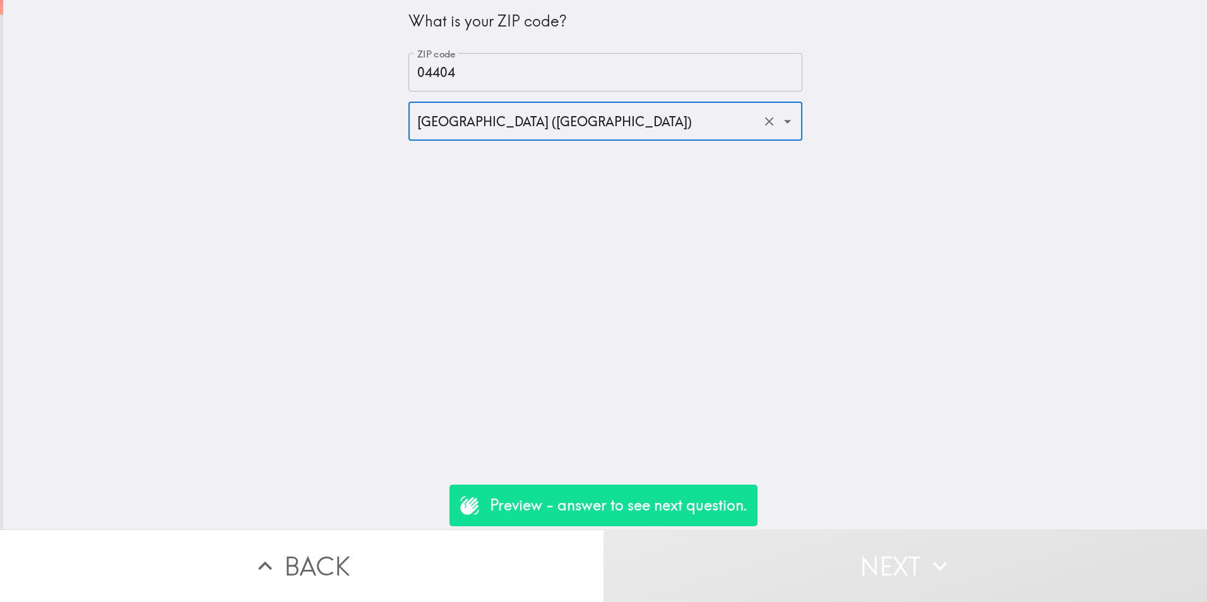
type input "United States of America (US)"
click at [471, 76] on input "04404" at bounding box center [605, 72] width 394 height 39
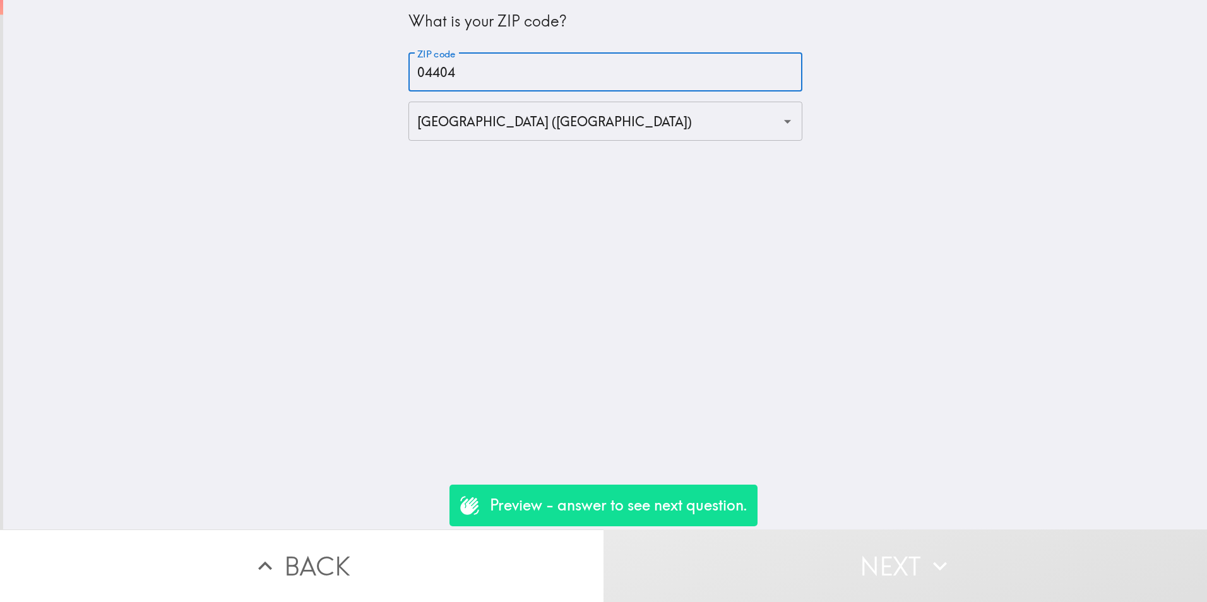
drag, startPoint x: 471, startPoint y: 76, endPoint x: 317, endPoint y: 69, distance: 154.2
click at [317, 69] on div "What is your ZIP code? ZIP code 04404 ZIP code United States of America (US) ​" at bounding box center [605, 265] width 1204 height 530
type input "d"
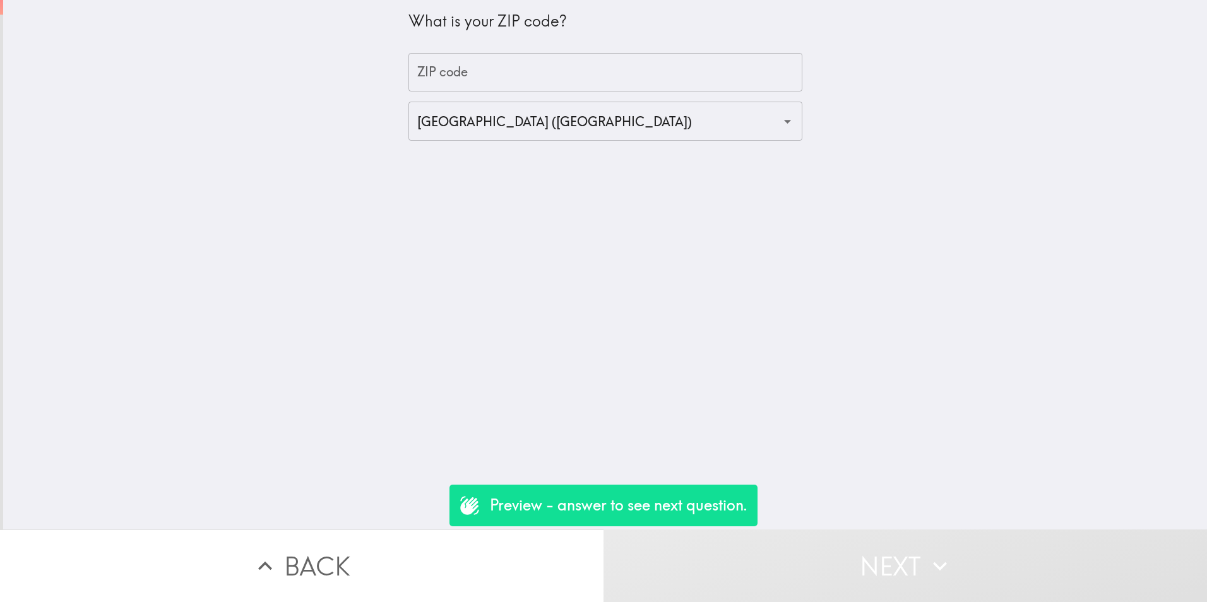
click at [449, 413] on div "What is your ZIP code? ZIP code ZIP code United States of America (US) ​" at bounding box center [605, 265] width 1204 height 530
click at [657, 79] on input "ZIP code" at bounding box center [605, 72] width 394 height 39
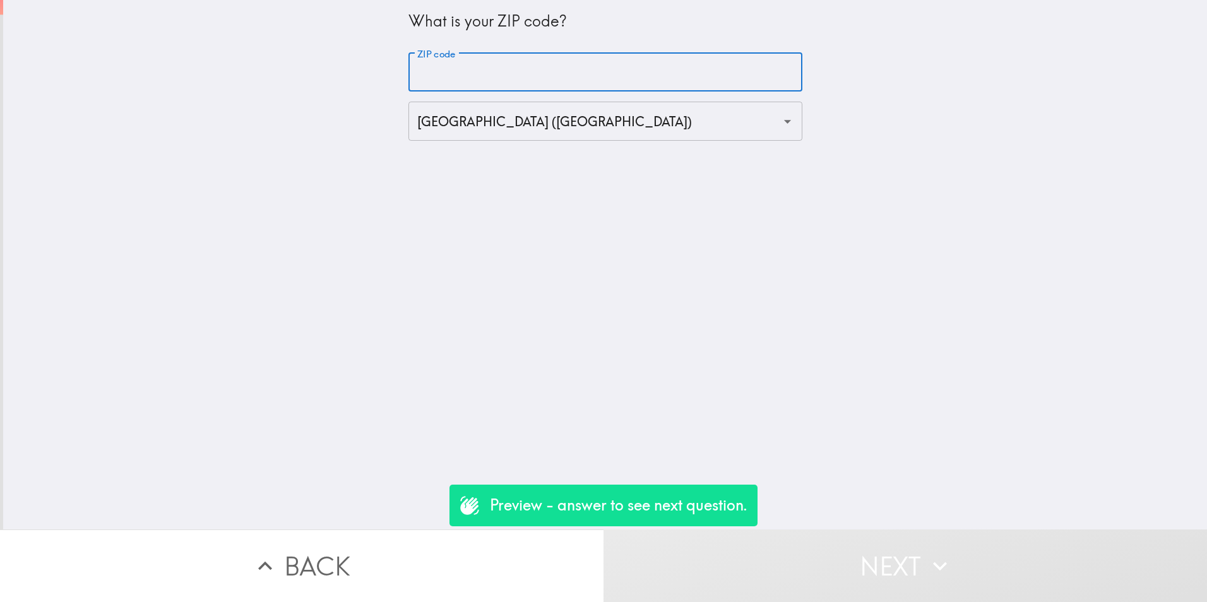
type input "3"
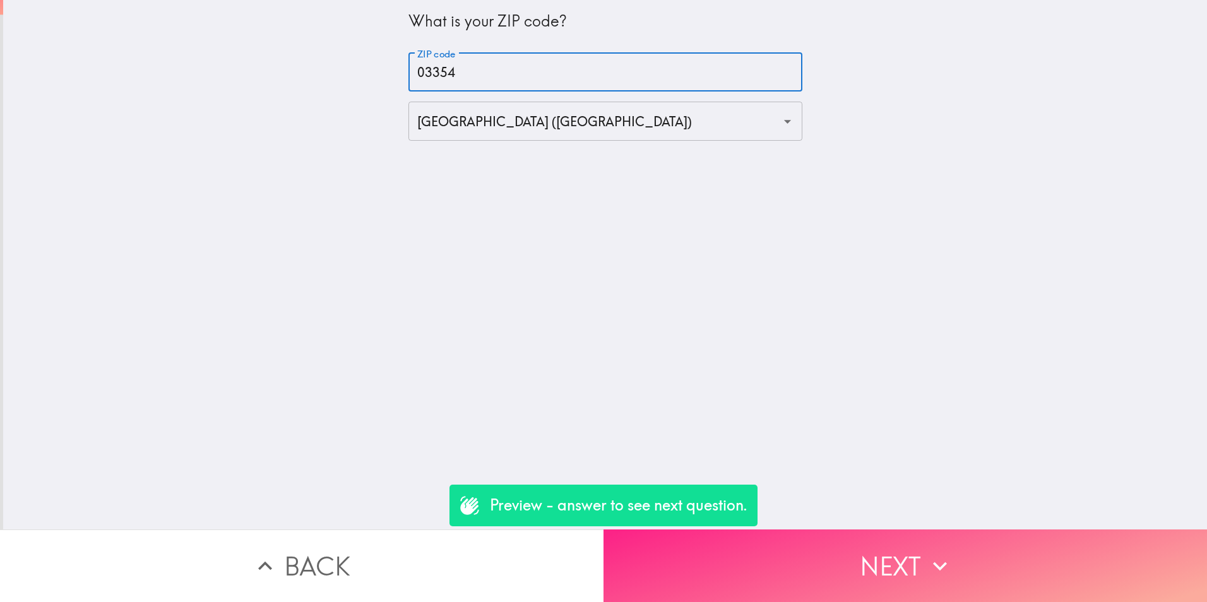
type input "03354"
click at [867, 564] on button "Next" at bounding box center [904, 566] width 603 height 73
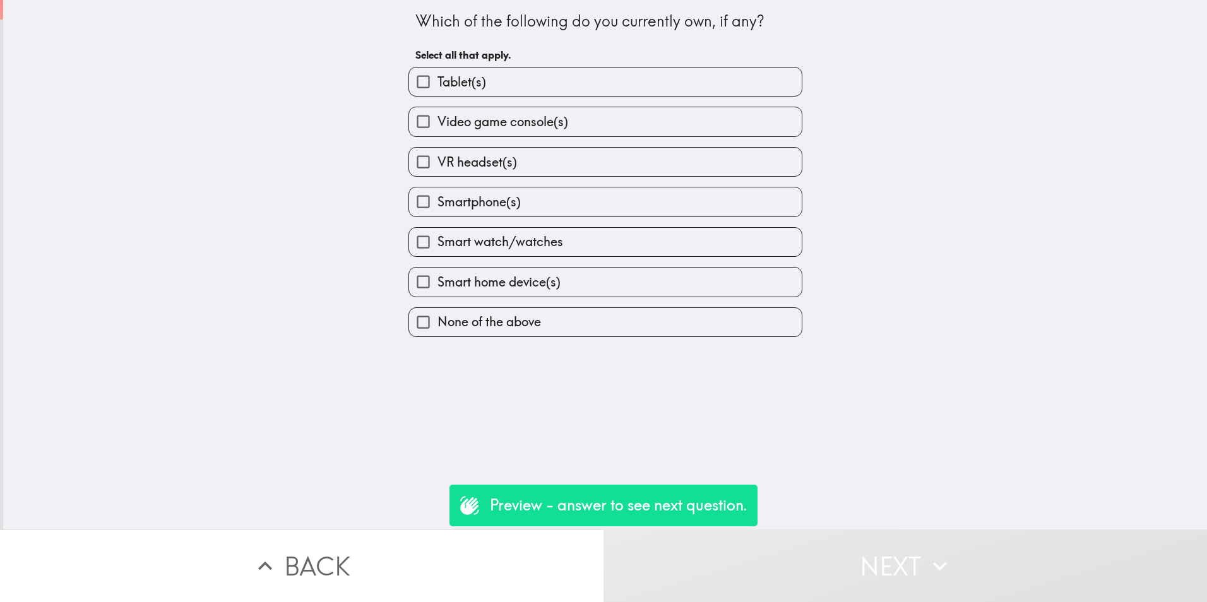
click at [597, 204] on label "Smartphone(s)" at bounding box center [605, 201] width 393 height 28
click at [437, 204] on input "Smartphone(s)" at bounding box center [423, 201] width 28 height 28
checkbox input "true"
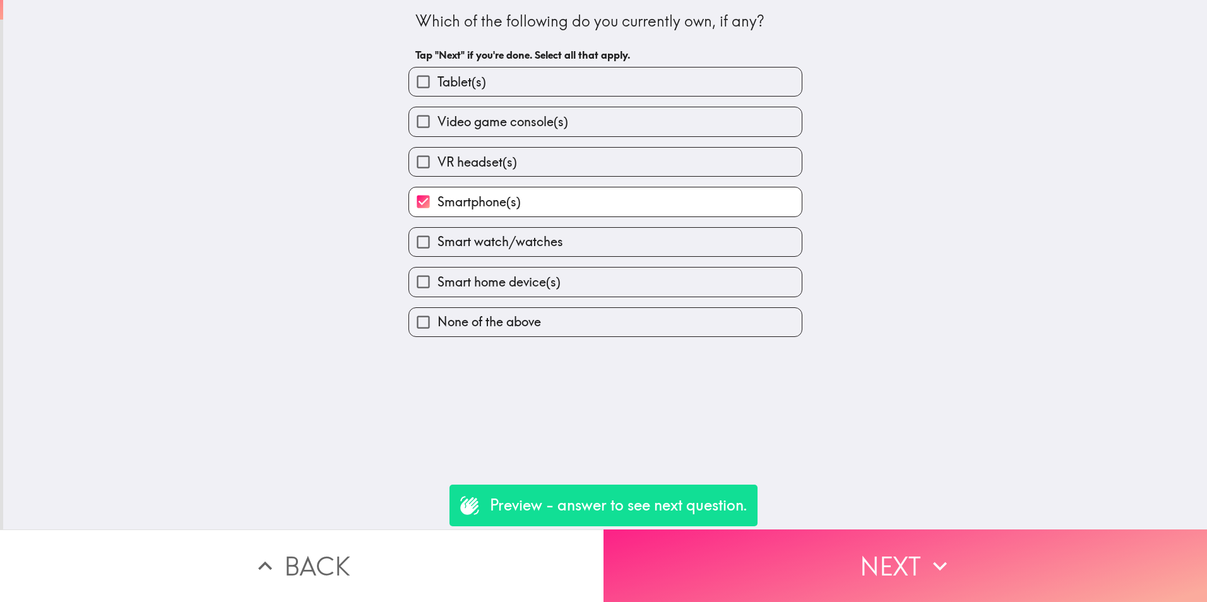
click at [883, 576] on button "Next" at bounding box center [904, 566] width 603 height 73
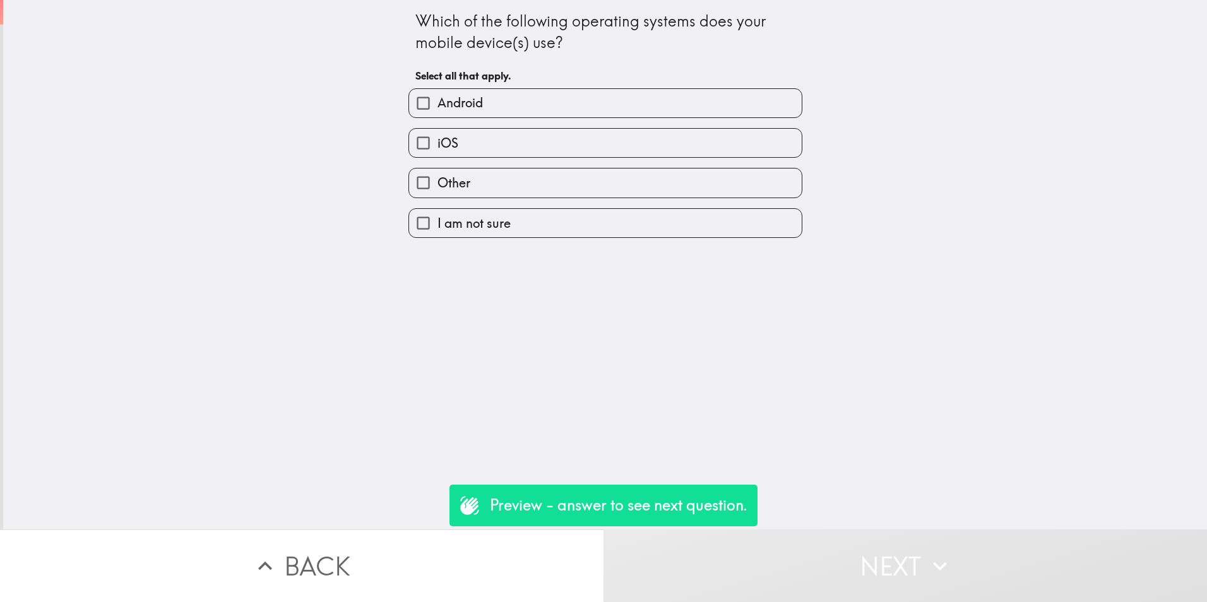
click at [532, 91] on label "Android" at bounding box center [605, 103] width 393 height 28
click at [437, 91] on input "Android" at bounding box center [423, 103] width 28 height 28
checkbox input "true"
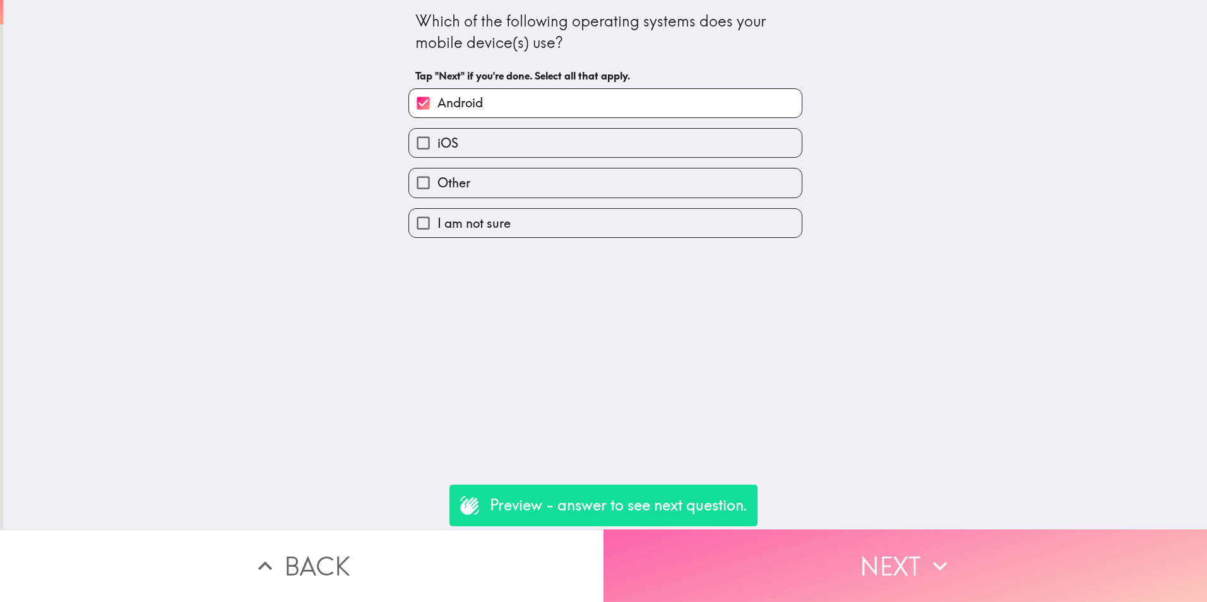
click at [897, 542] on button "Next" at bounding box center [904, 566] width 603 height 73
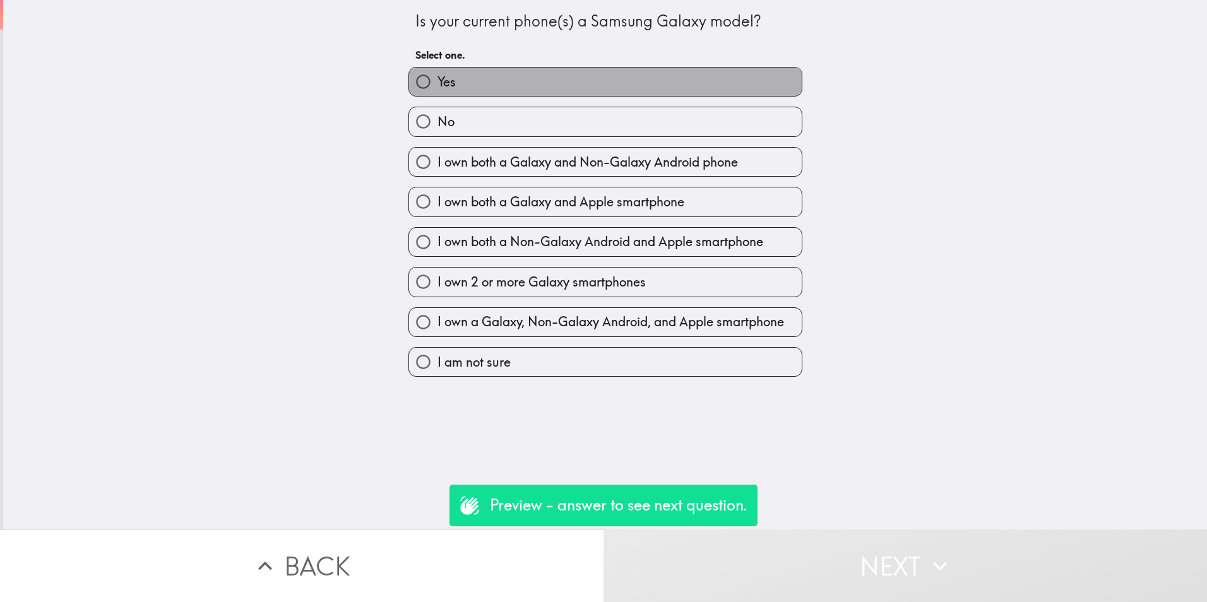
click at [540, 86] on label "Yes" at bounding box center [605, 82] width 393 height 28
click at [437, 86] on input "Yes" at bounding box center [423, 82] width 28 height 28
radio input "true"
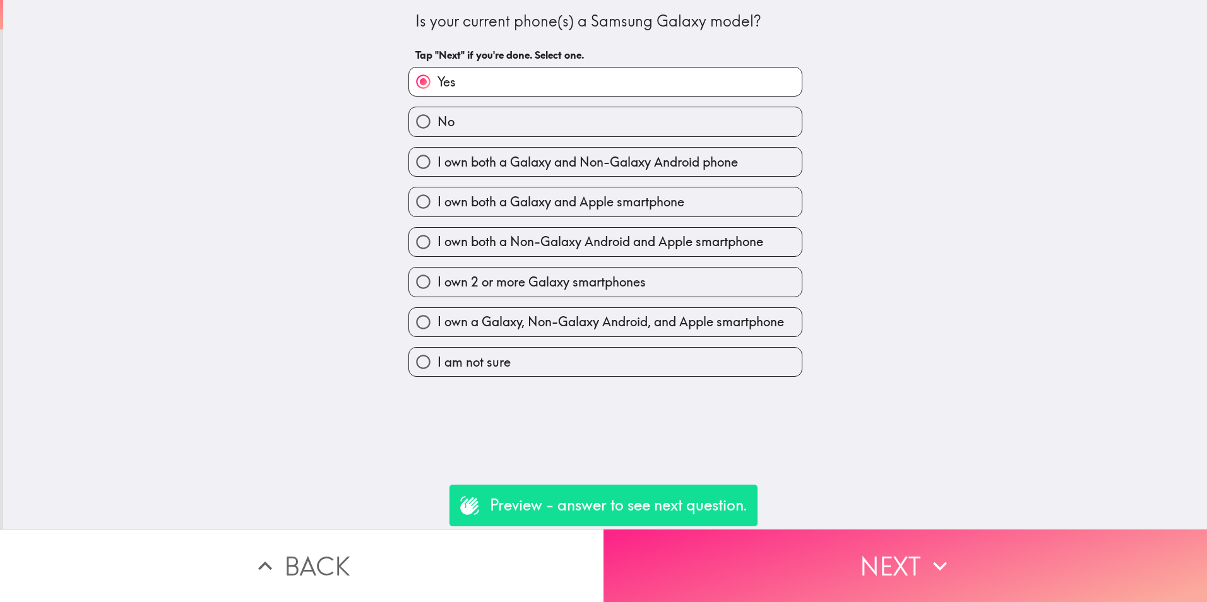
click at [896, 533] on button "Next" at bounding box center [904, 566] width 603 height 73
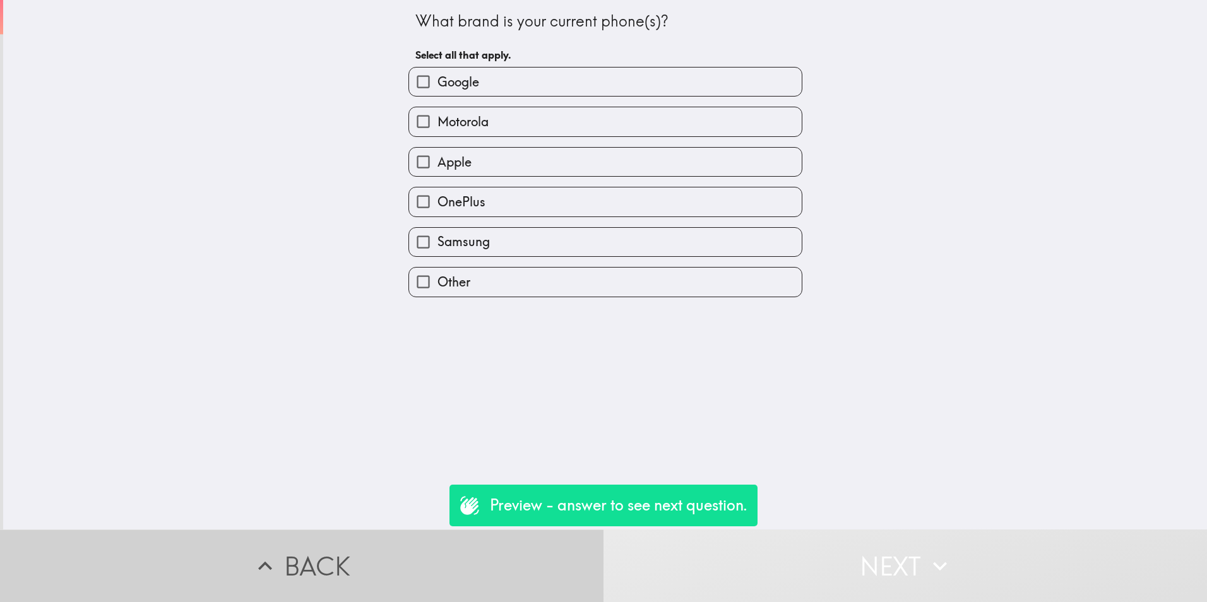
click at [319, 557] on button "Back" at bounding box center [301, 566] width 603 height 73
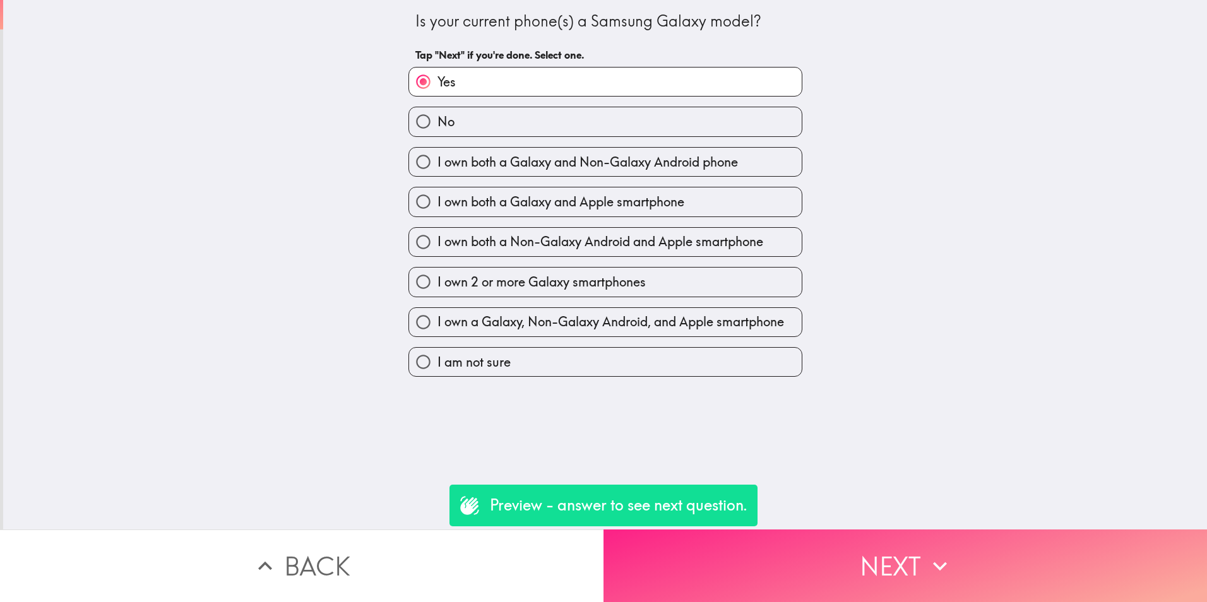
click at [767, 564] on button "Next" at bounding box center [904, 566] width 603 height 73
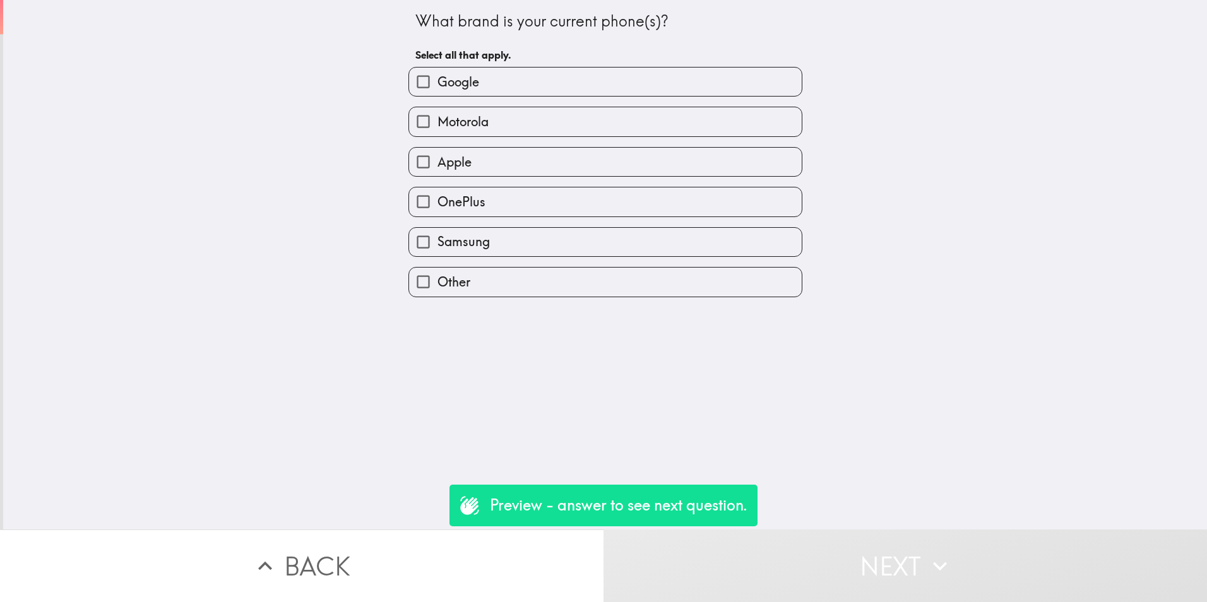
click at [484, 242] on label "Samsung" at bounding box center [605, 242] width 393 height 28
click at [437, 242] on input "Samsung" at bounding box center [423, 242] width 28 height 28
checkbox input "true"
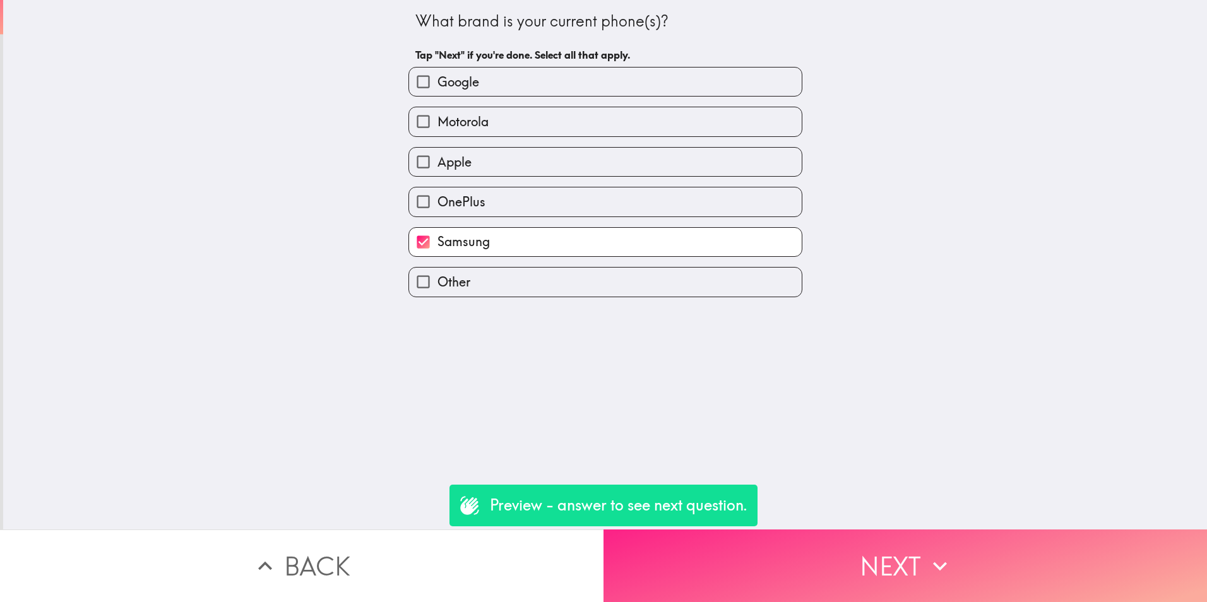
click at [827, 550] on button "Next" at bounding box center [904, 566] width 603 height 73
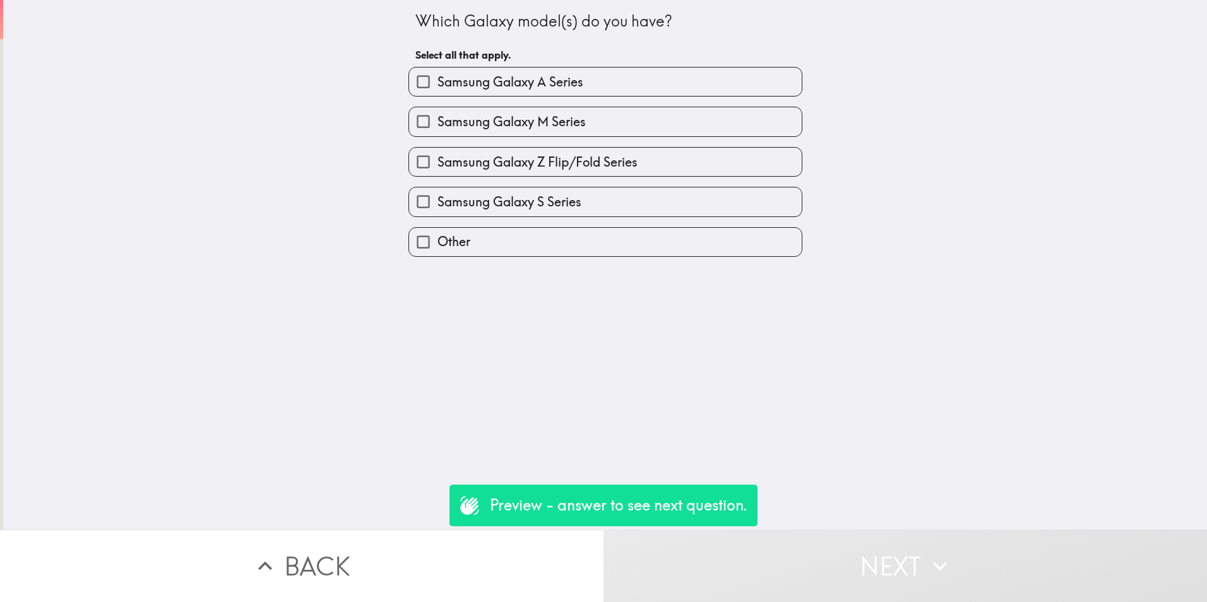
click at [572, 83] on span "Samsung Galaxy A Series" at bounding box center [510, 82] width 146 height 18
click at [437, 83] on input "Samsung Galaxy A Series" at bounding box center [423, 82] width 28 height 28
checkbox input "true"
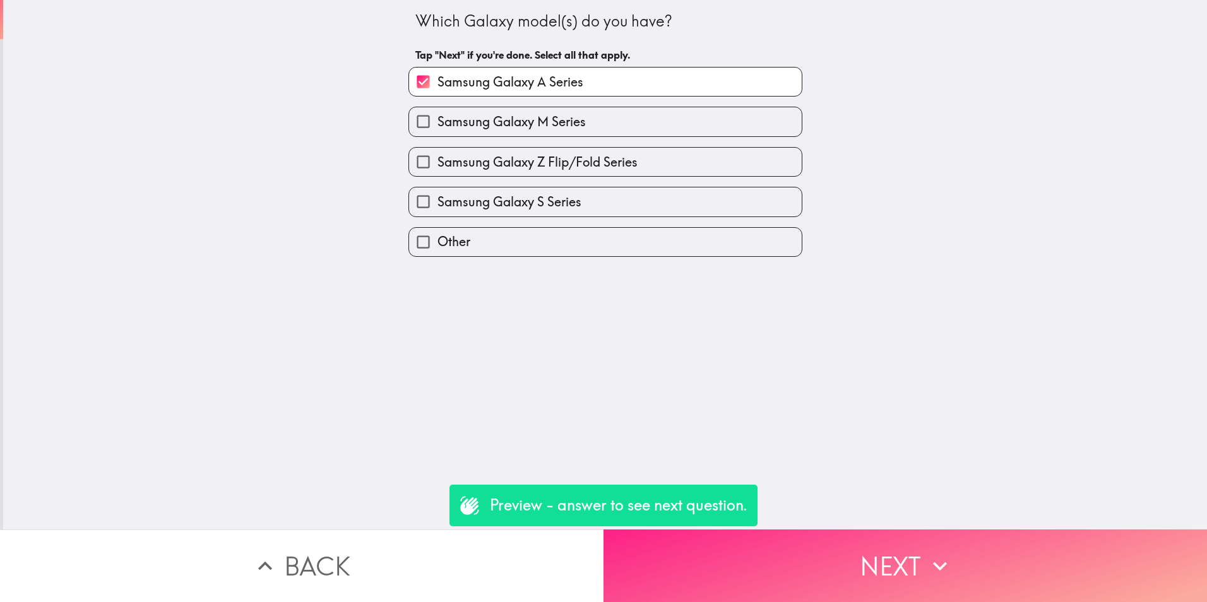
click at [829, 555] on button "Next" at bounding box center [904, 566] width 603 height 73
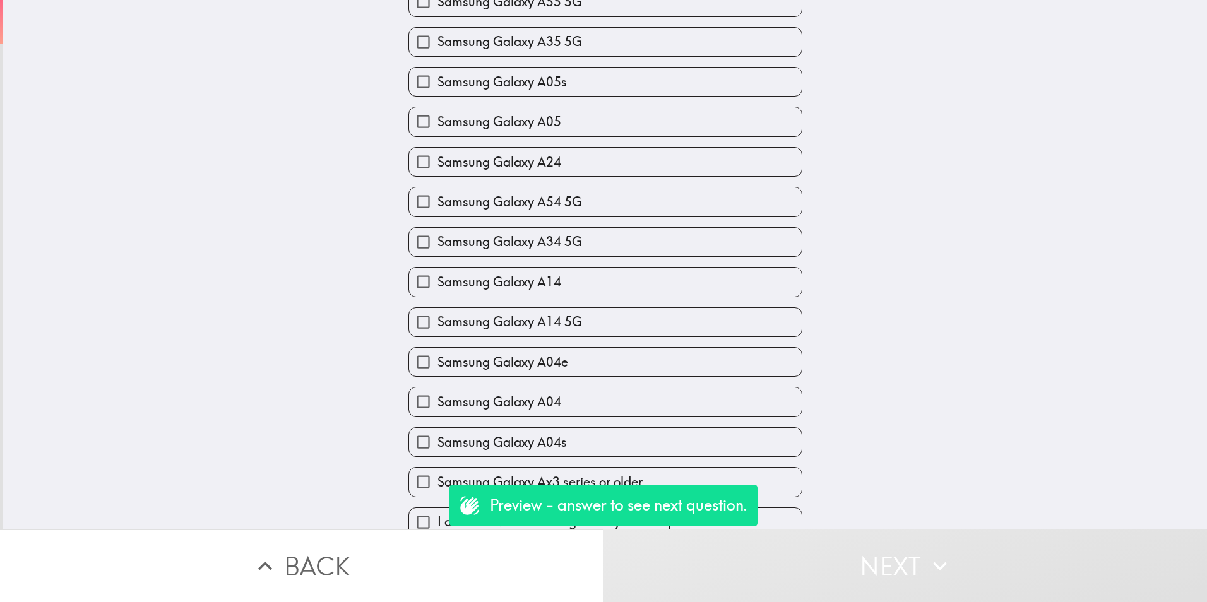
scroll to position [497, 0]
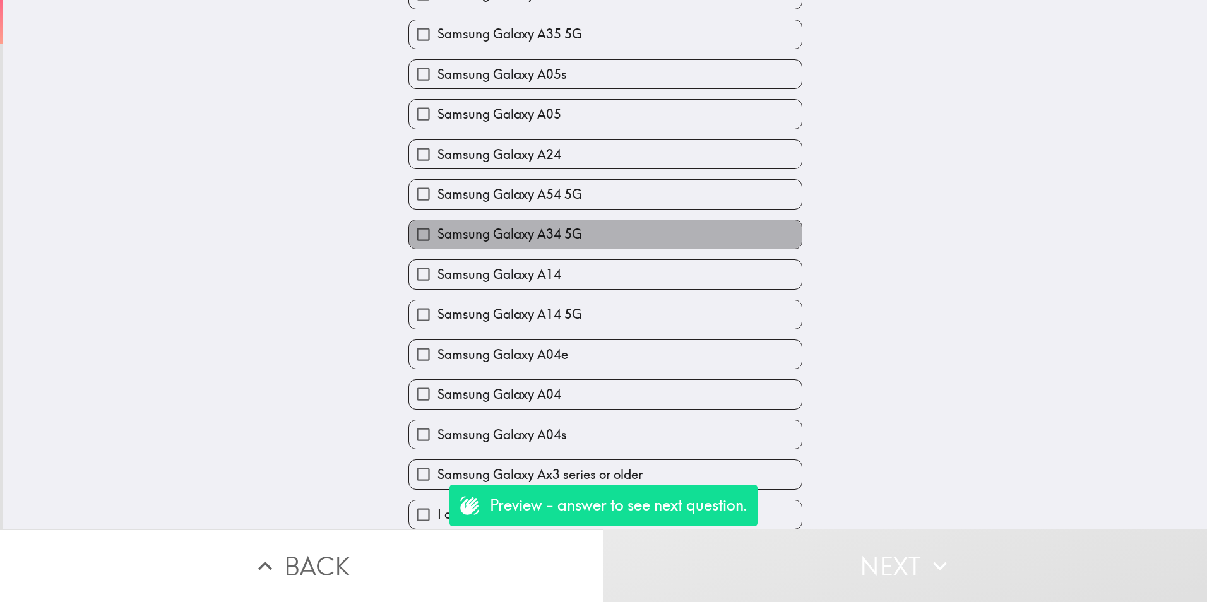
click at [560, 230] on span "Samsung Galaxy A34 5G" at bounding box center [509, 234] width 145 height 18
click at [437, 230] on input "Samsung Galaxy A34 5G" at bounding box center [423, 234] width 28 height 28
checkbox input "true"
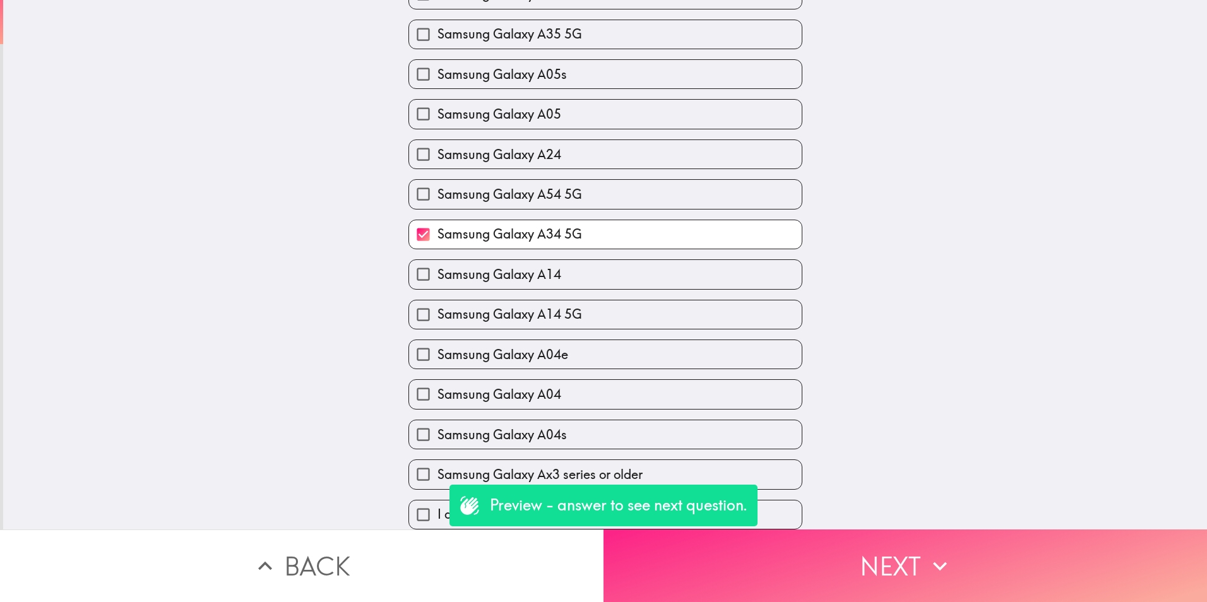
click at [894, 547] on button "Next" at bounding box center [904, 566] width 603 height 73
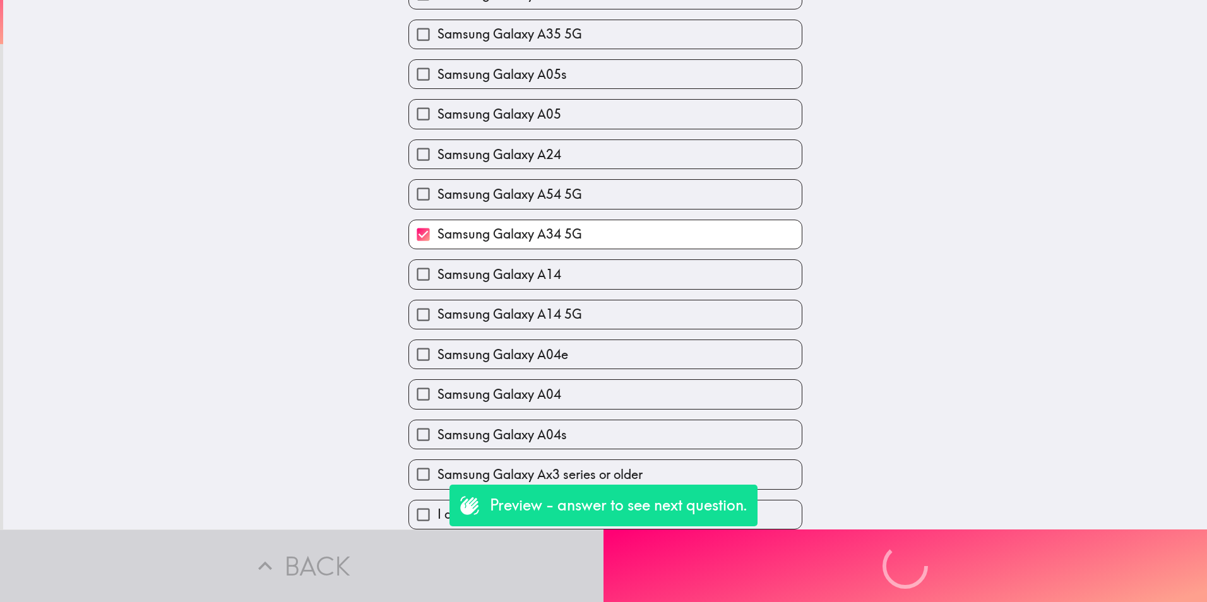
scroll to position [0, 0]
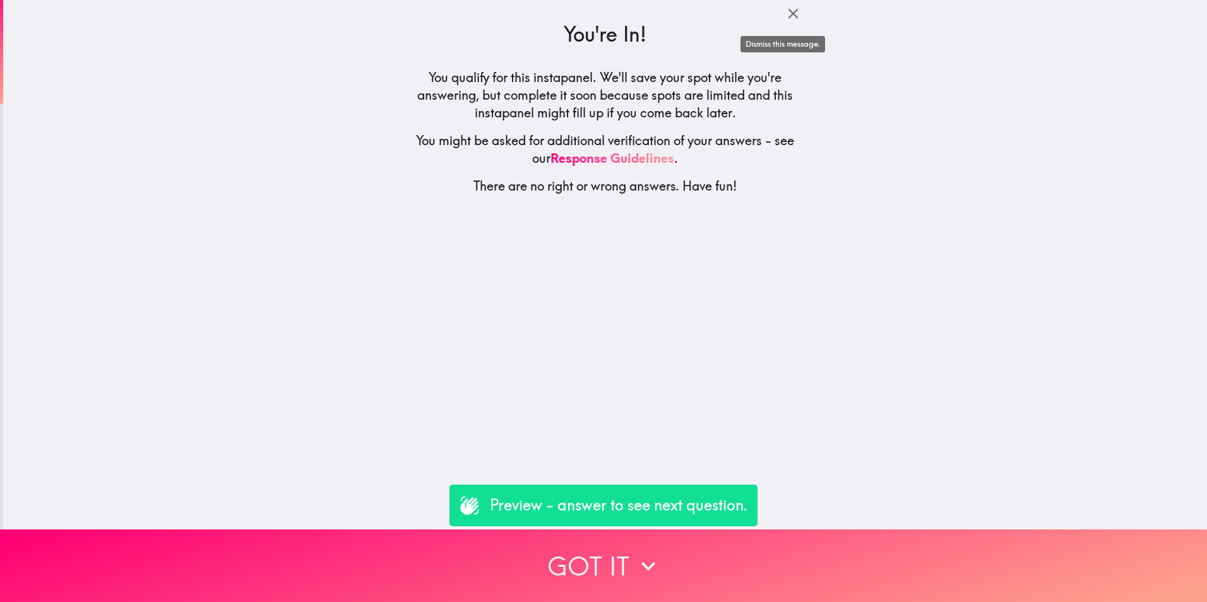
click at [788, 13] on icon "button" at bounding box center [793, 14] width 10 height 10
